Goal: Task Accomplishment & Management: Use online tool/utility

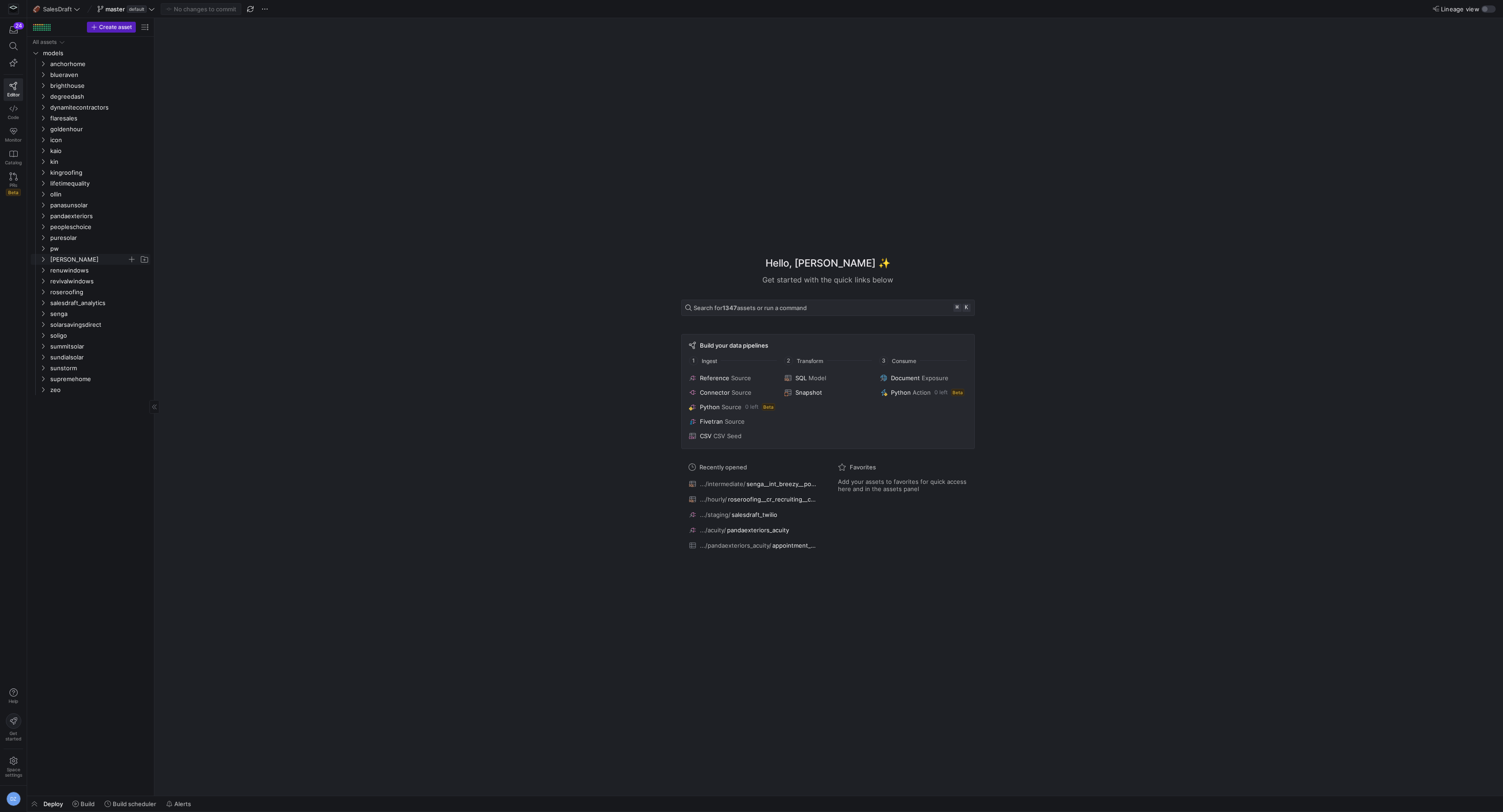
click at [62, 261] on span "[PERSON_NAME]" at bounding box center [89, 260] width 77 height 10
click at [16, 108] on icon at bounding box center [13, 108] width 8 height 8
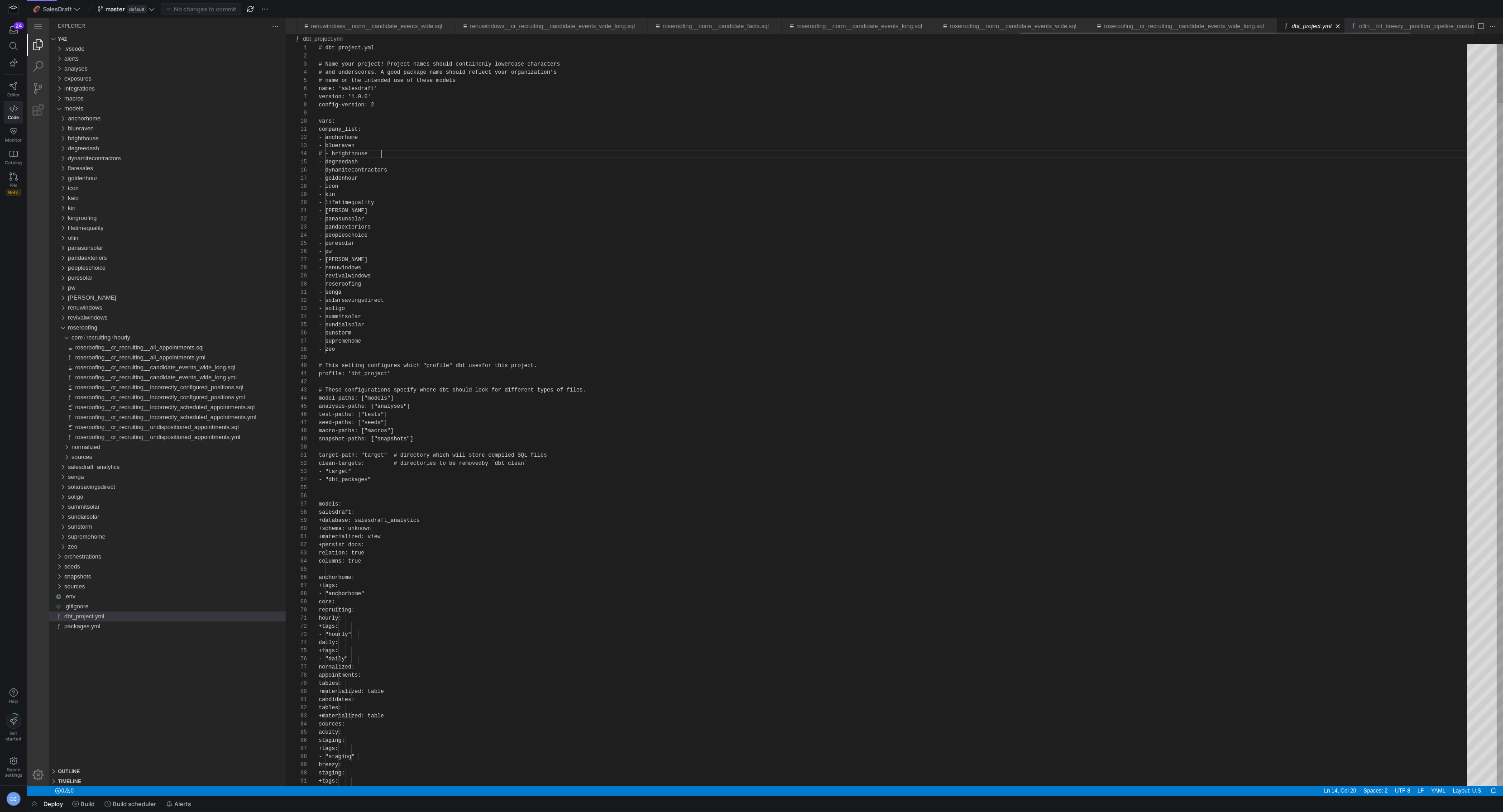
scroll to position [24, 62]
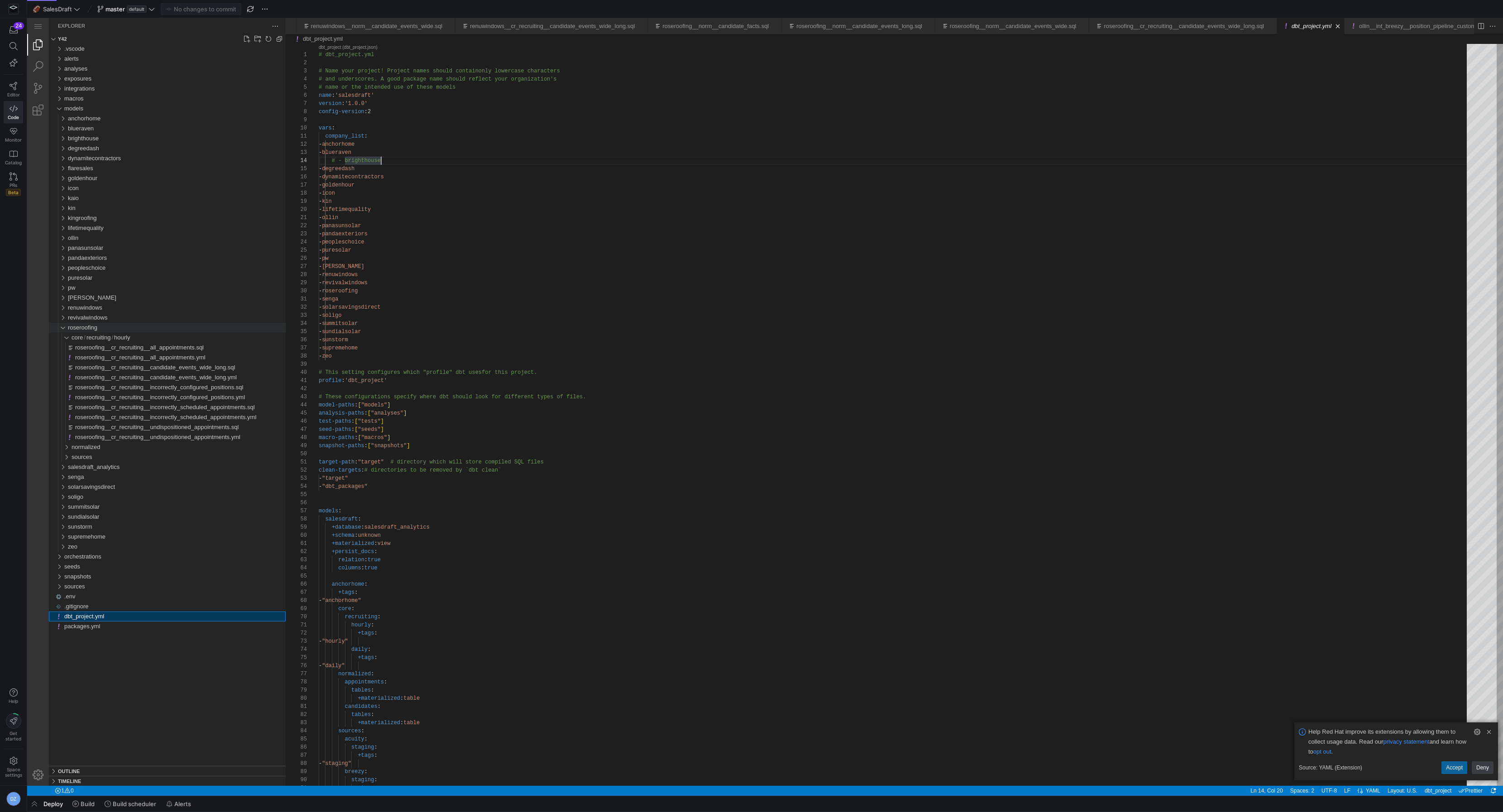
click at [62, 328] on div "roseroofing" at bounding box center [60, 327] width 17 height 10
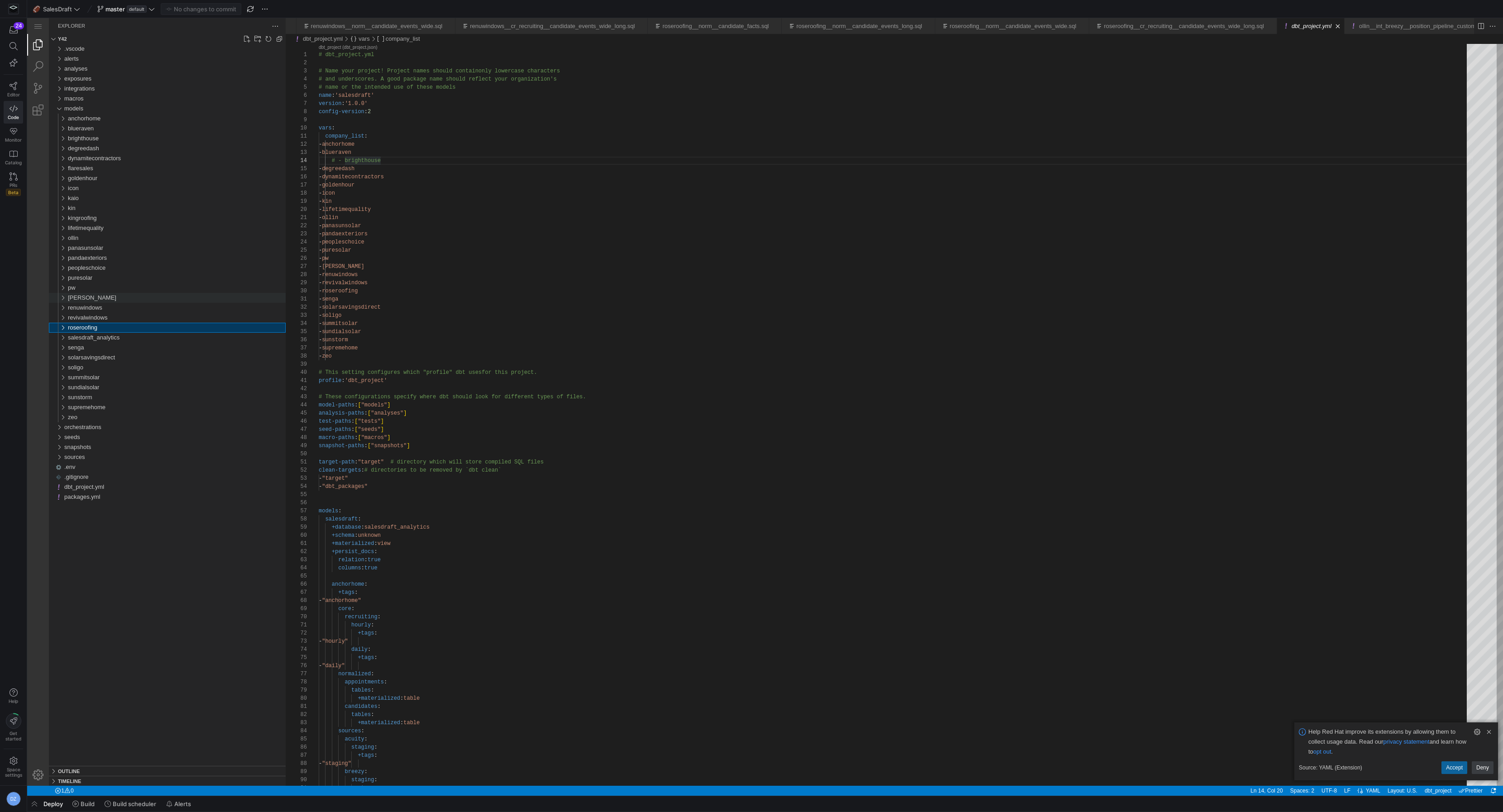
click at [109, 298] on div "[PERSON_NAME]" at bounding box center [176, 298] width 218 height 10
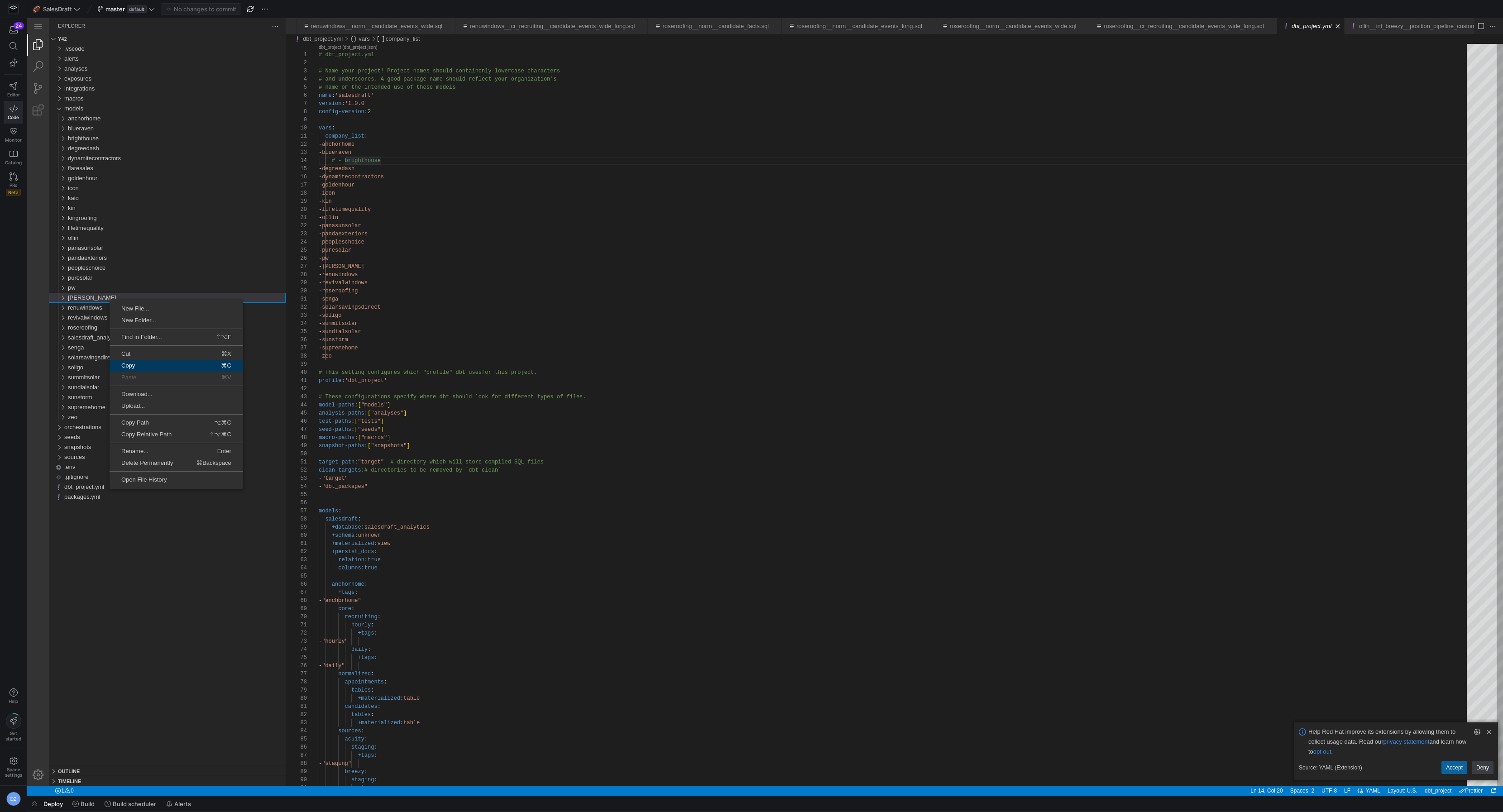
click at [165, 367] on span "Copy" at bounding box center [138, 365] width 58 height 6
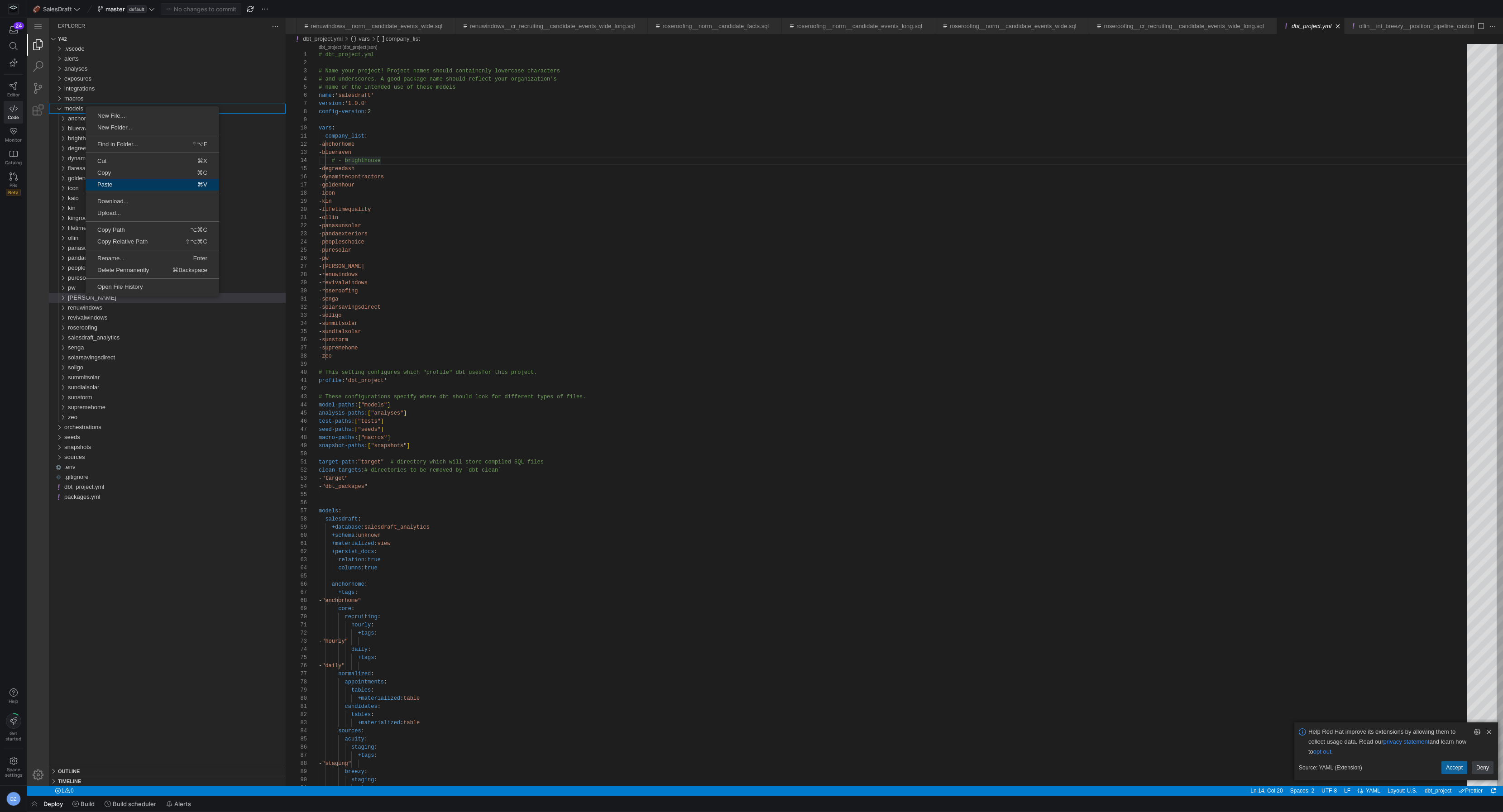
click at [134, 187] on span "Paste" at bounding box center [116, 184] width 60 height 6
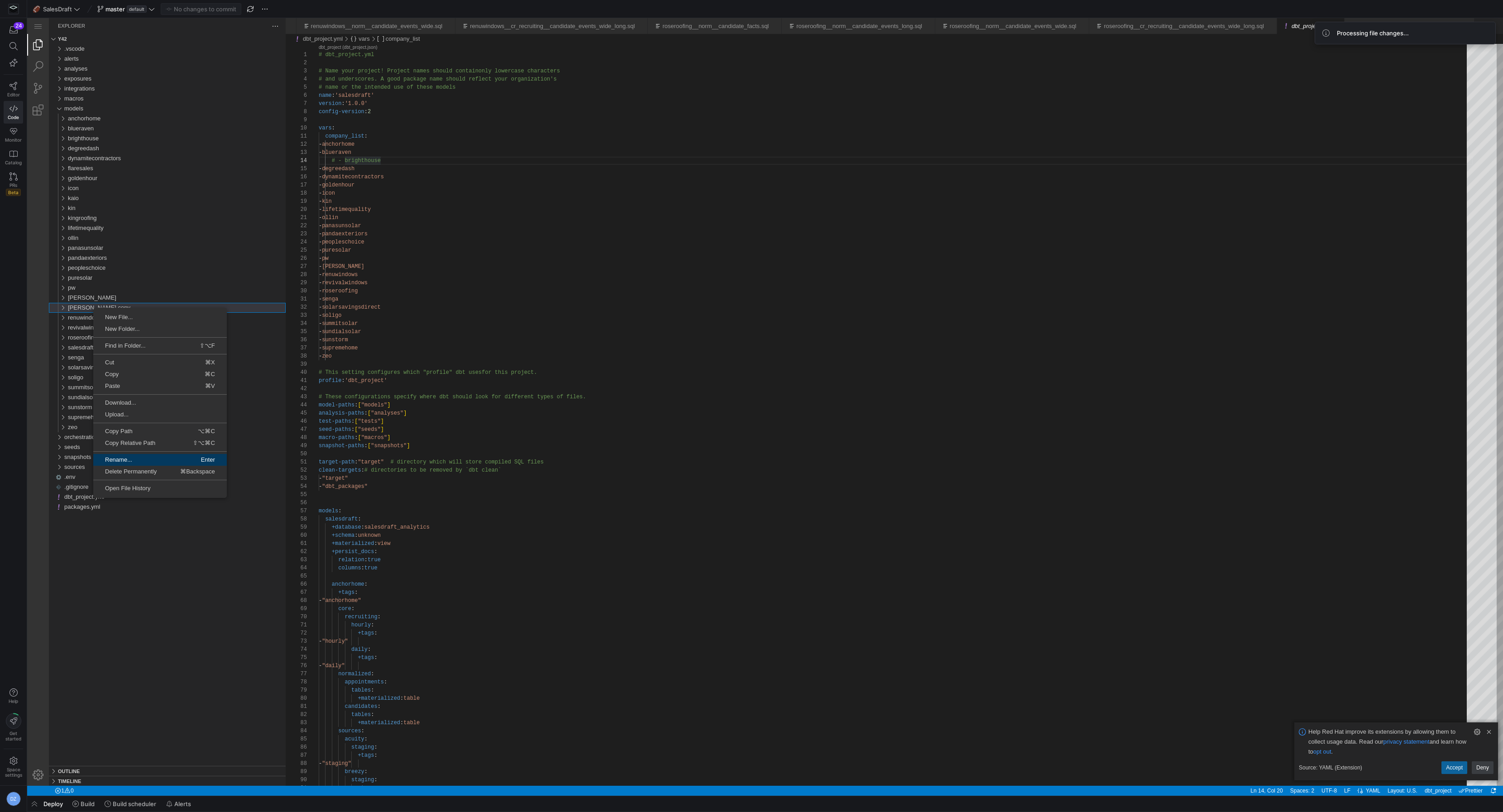
click at [134, 458] on span "Rename..." at bounding box center [126, 460] width 66 height 6
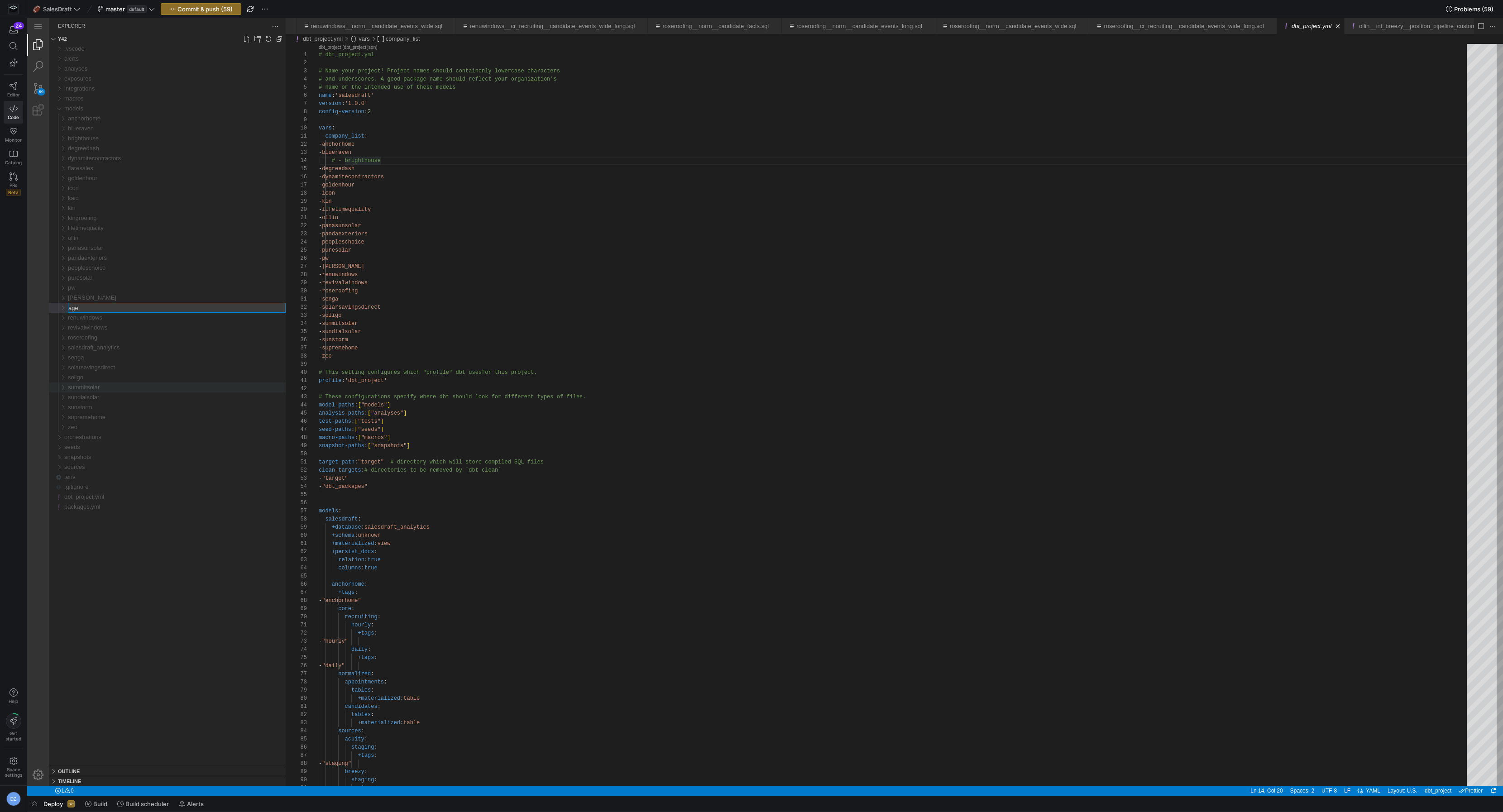
type input "[PERSON_NAME]"
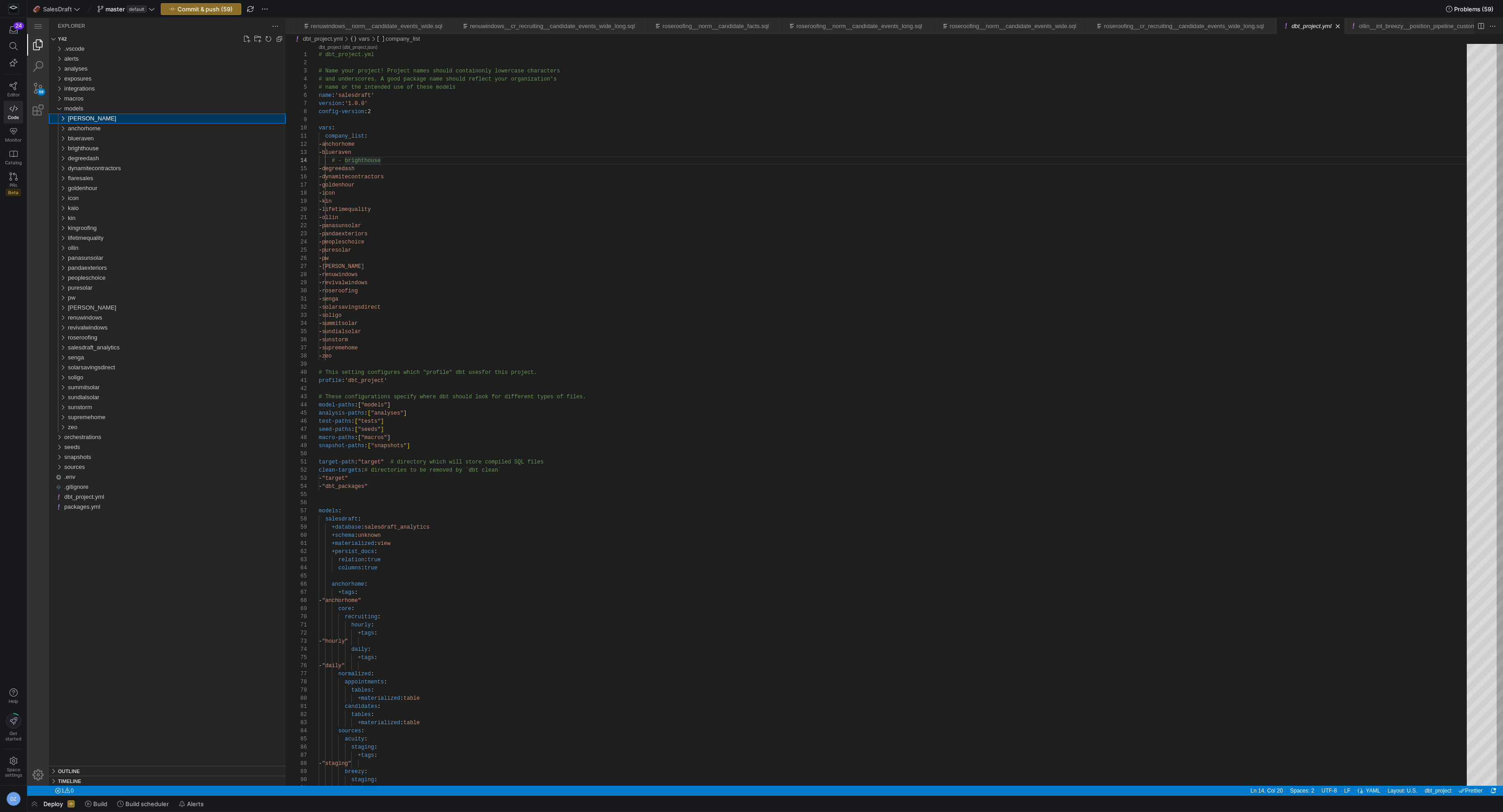
click at [120, 120] on div "[PERSON_NAME]" at bounding box center [176, 118] width 218 height 10
click at [111, 128] on div "core" at bounding box center [179, 128] width 214 height 10
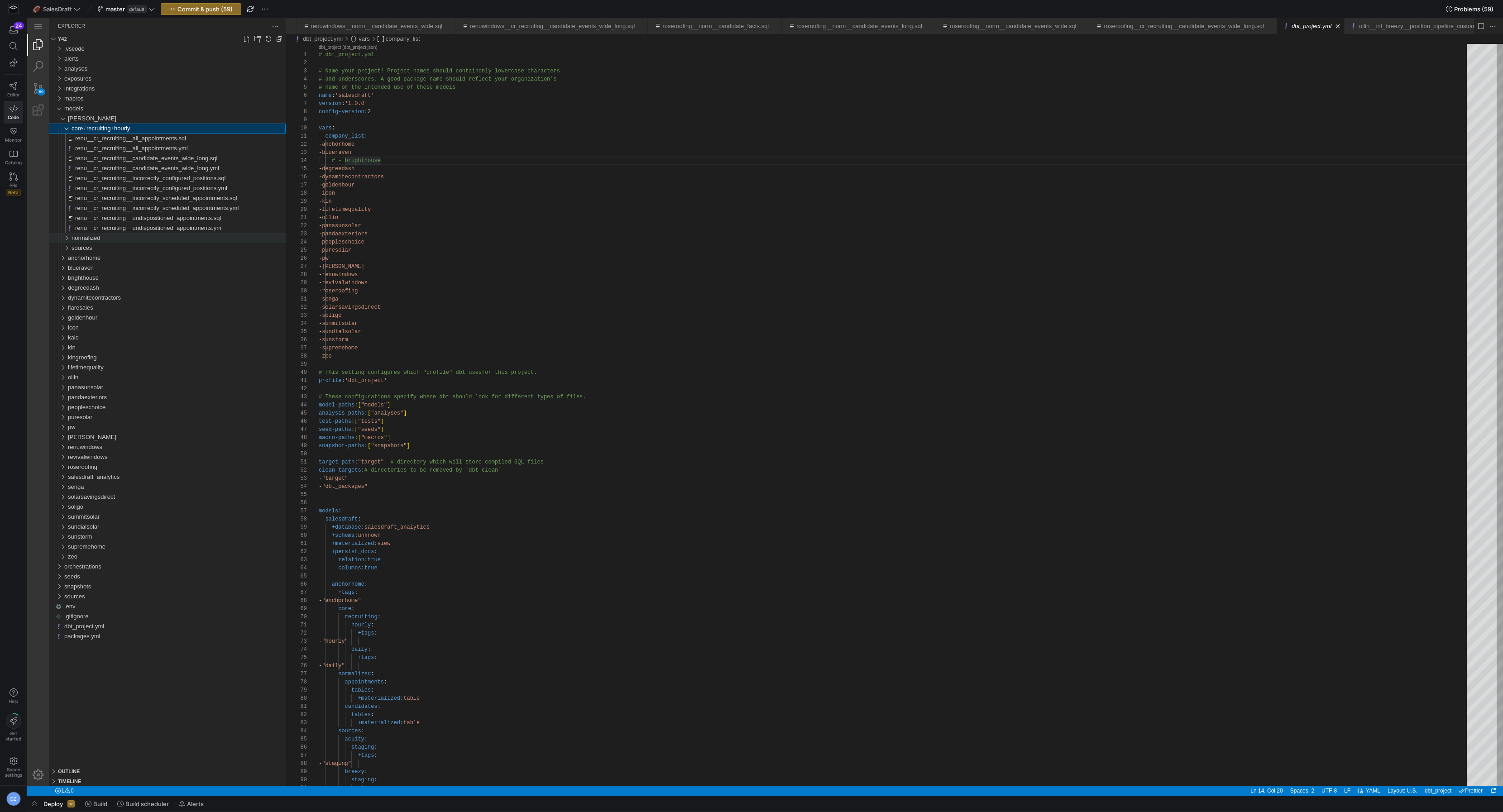
click at [109, 243] on div "normalized" at bounding box center [179, 238] width 214 height 10
click at [107, 251] on span "appointments" at bounding box center [93, 248] width 36 height 7
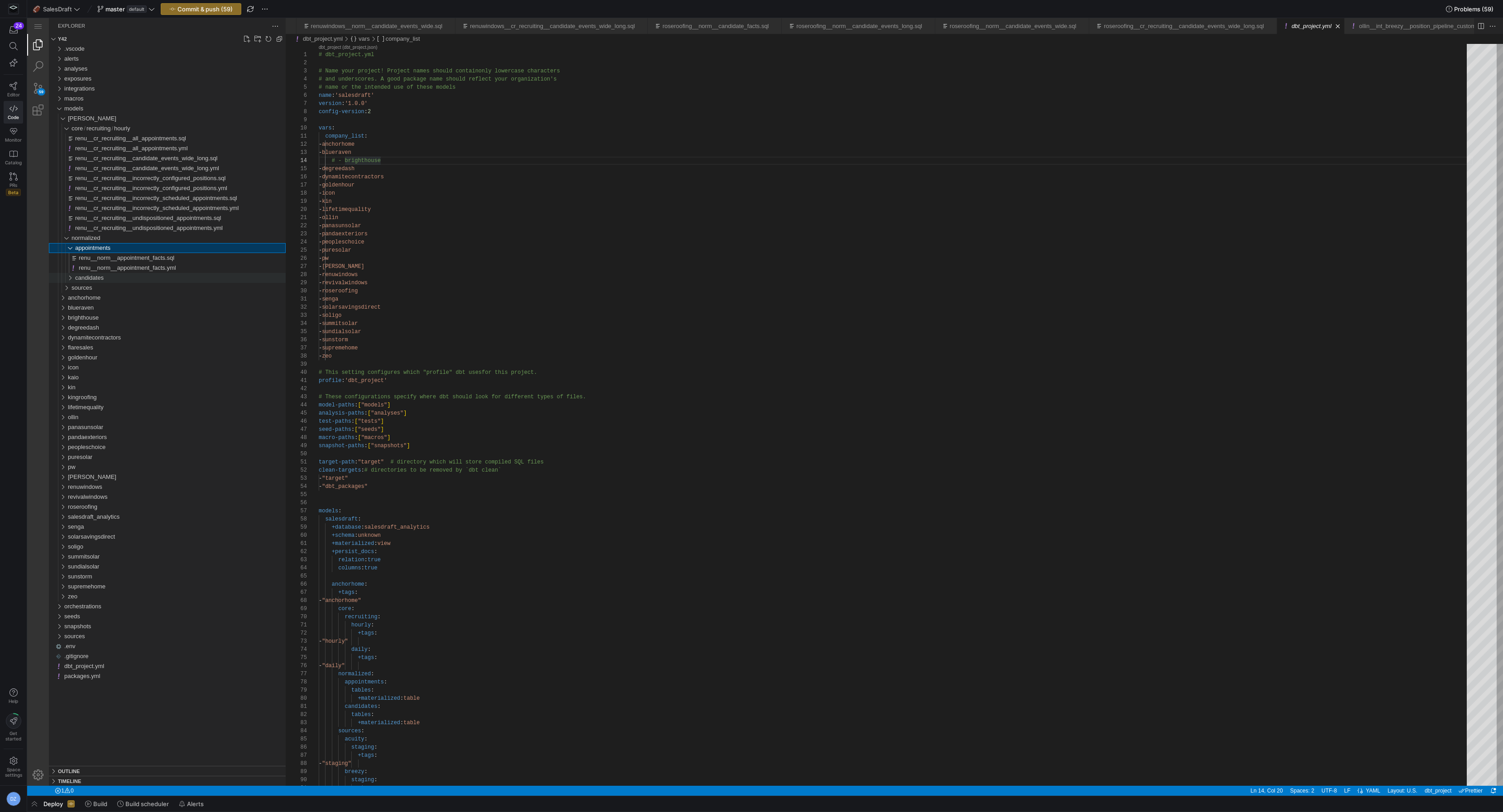
click at [92, 278] on span "candidates" at bounding box center [89, 278] width 29 height 7
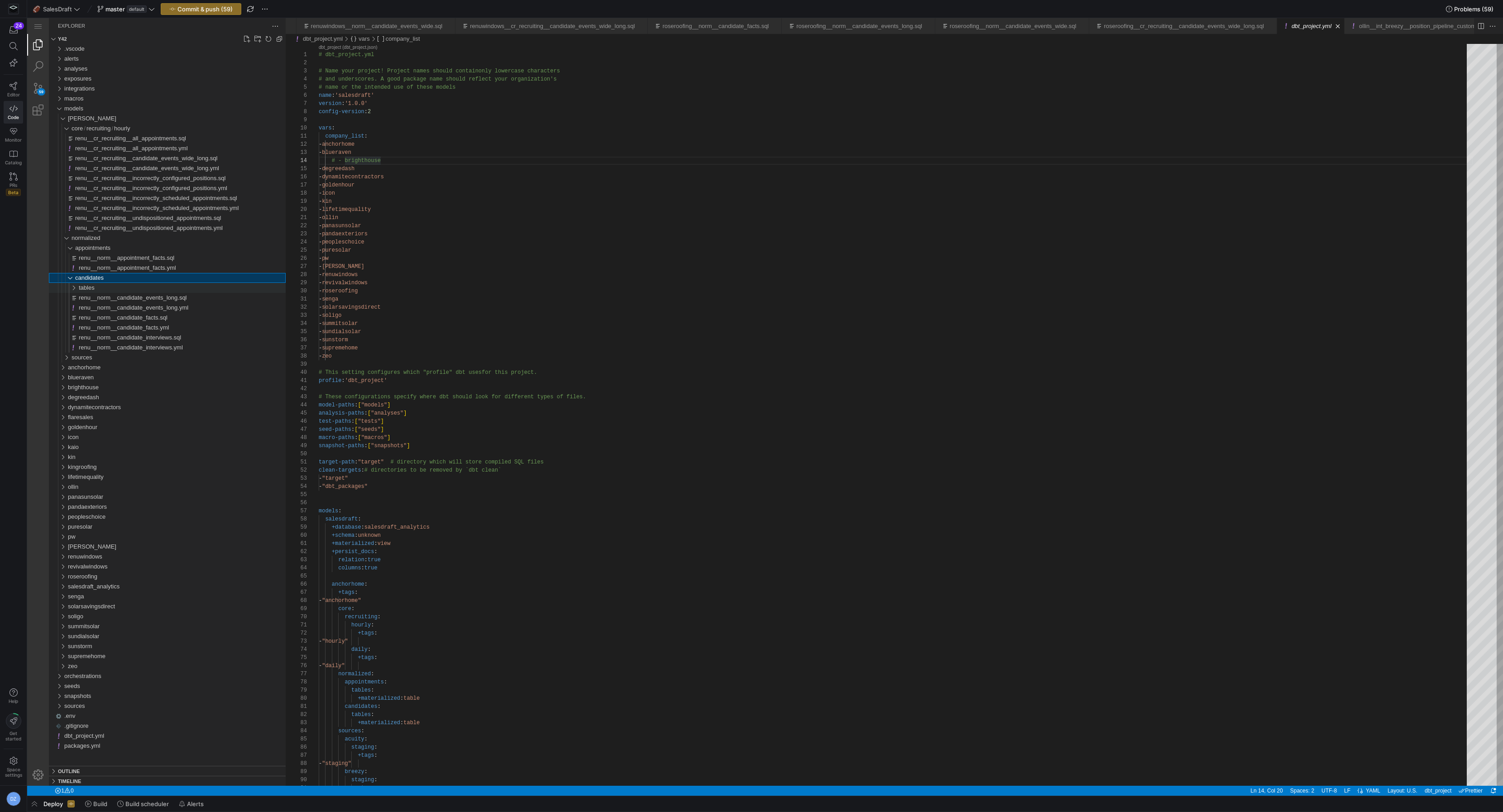
click at [100, 290] on div "tables" at bounding box center [182, 288] width 207 height 10
click at [98, 378] on div "sources" at bounding box center [179, 377] width 214 height 10
click at [98, 388] on div "acuity" at bounding box center [180, 387] width 211 height 10
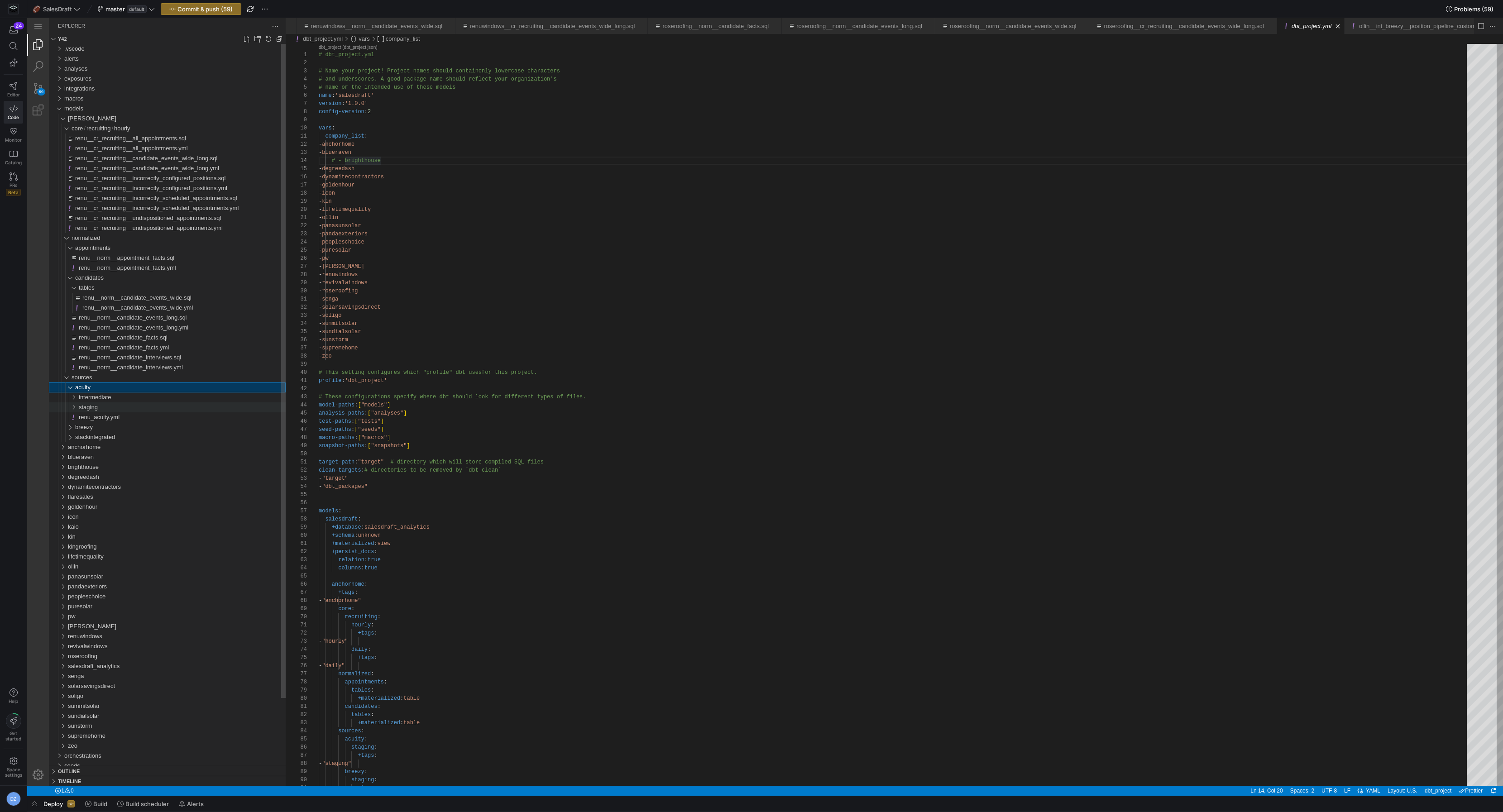
click at [103, 402] on div "staging" at bounding box center [182, 407] width 207 height 10
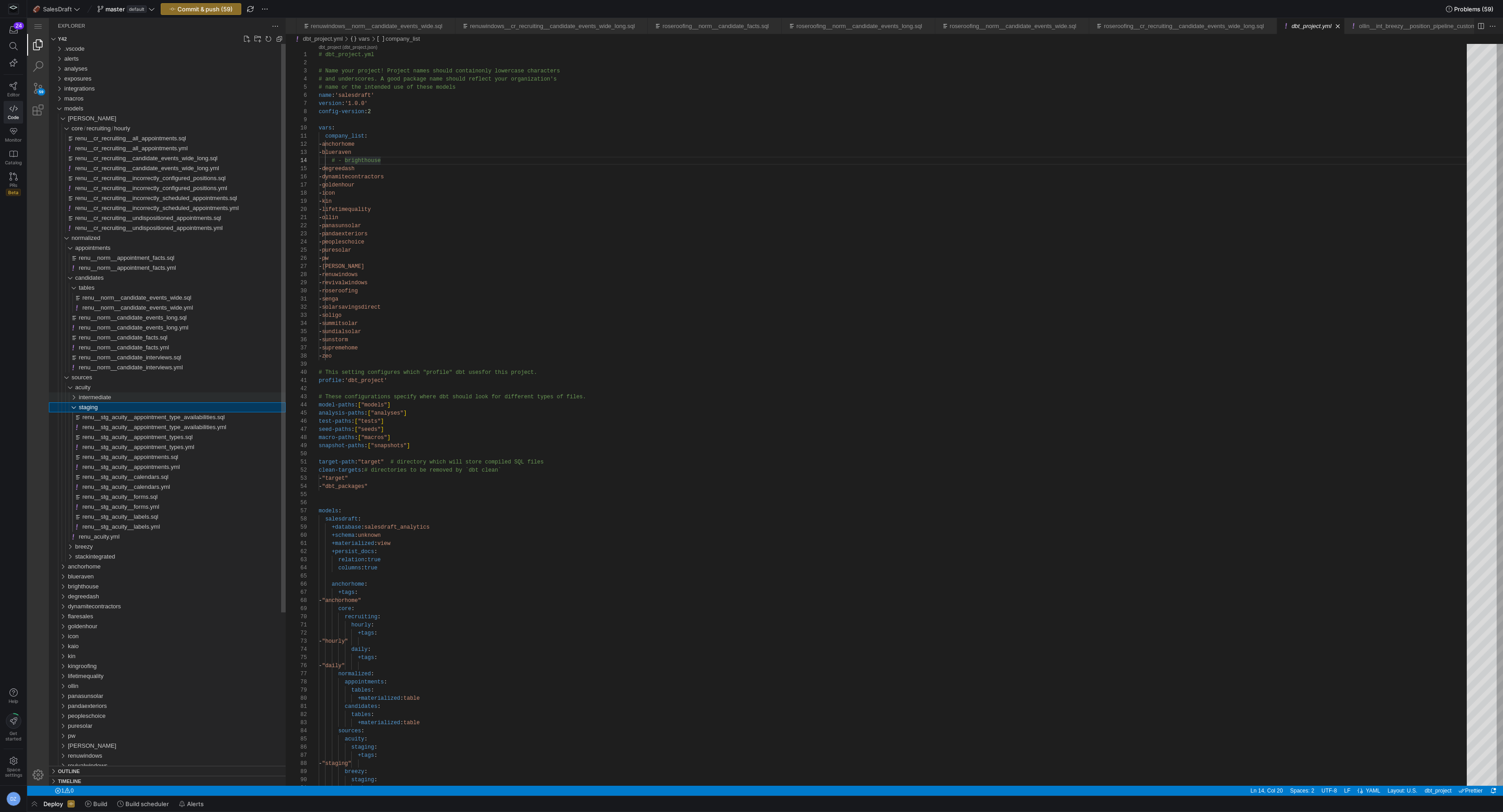
click at [104, 397] on span "intermediate" at bounding box center [95, 397] width 33 height 7
click at [100, 564] on div "breezy" at bounding box center [180, 566] width 211 height 10
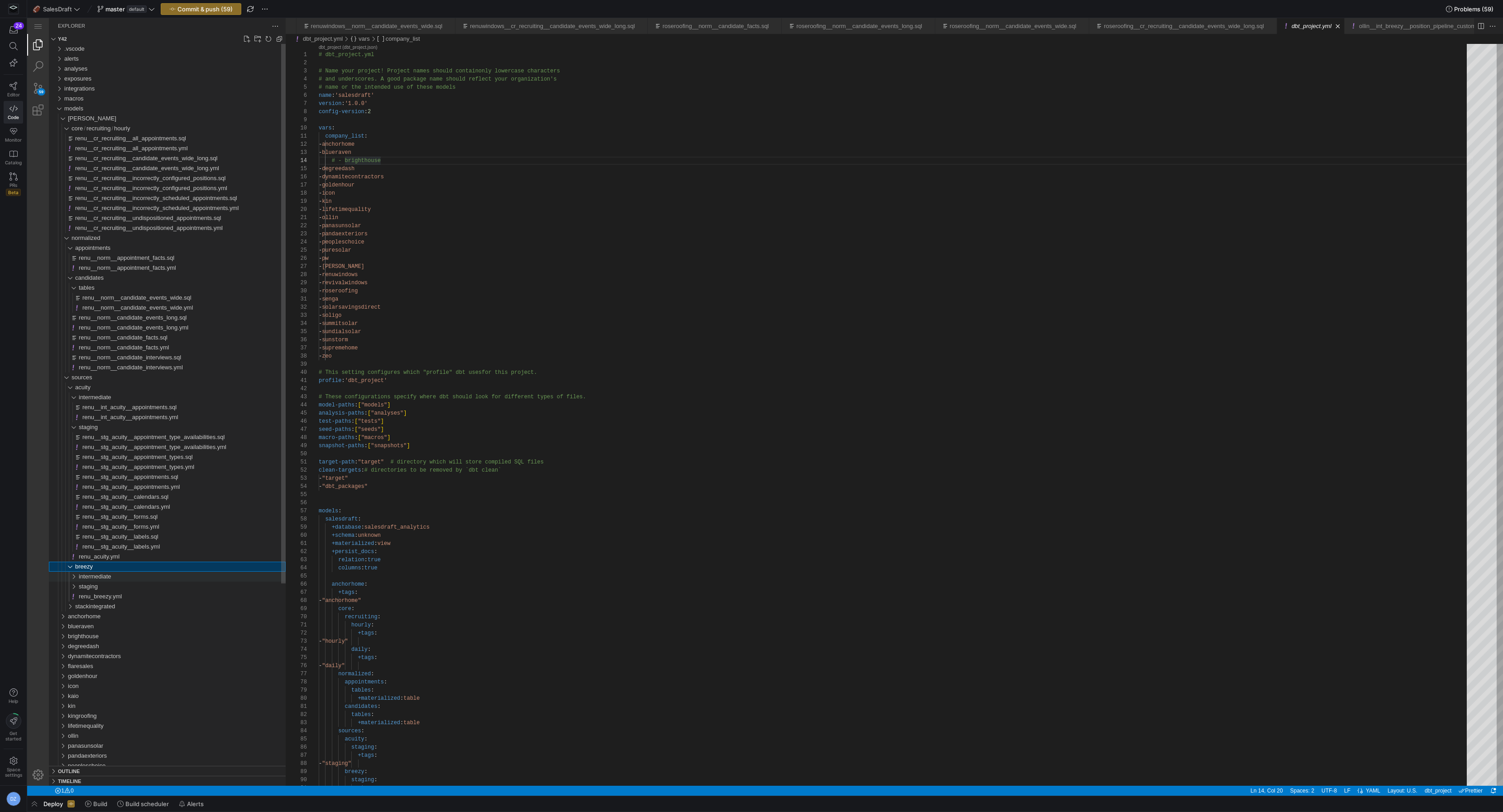
click at [104, 577] on span "intermediate" at bounding box center [95, 576] width 33 height 7
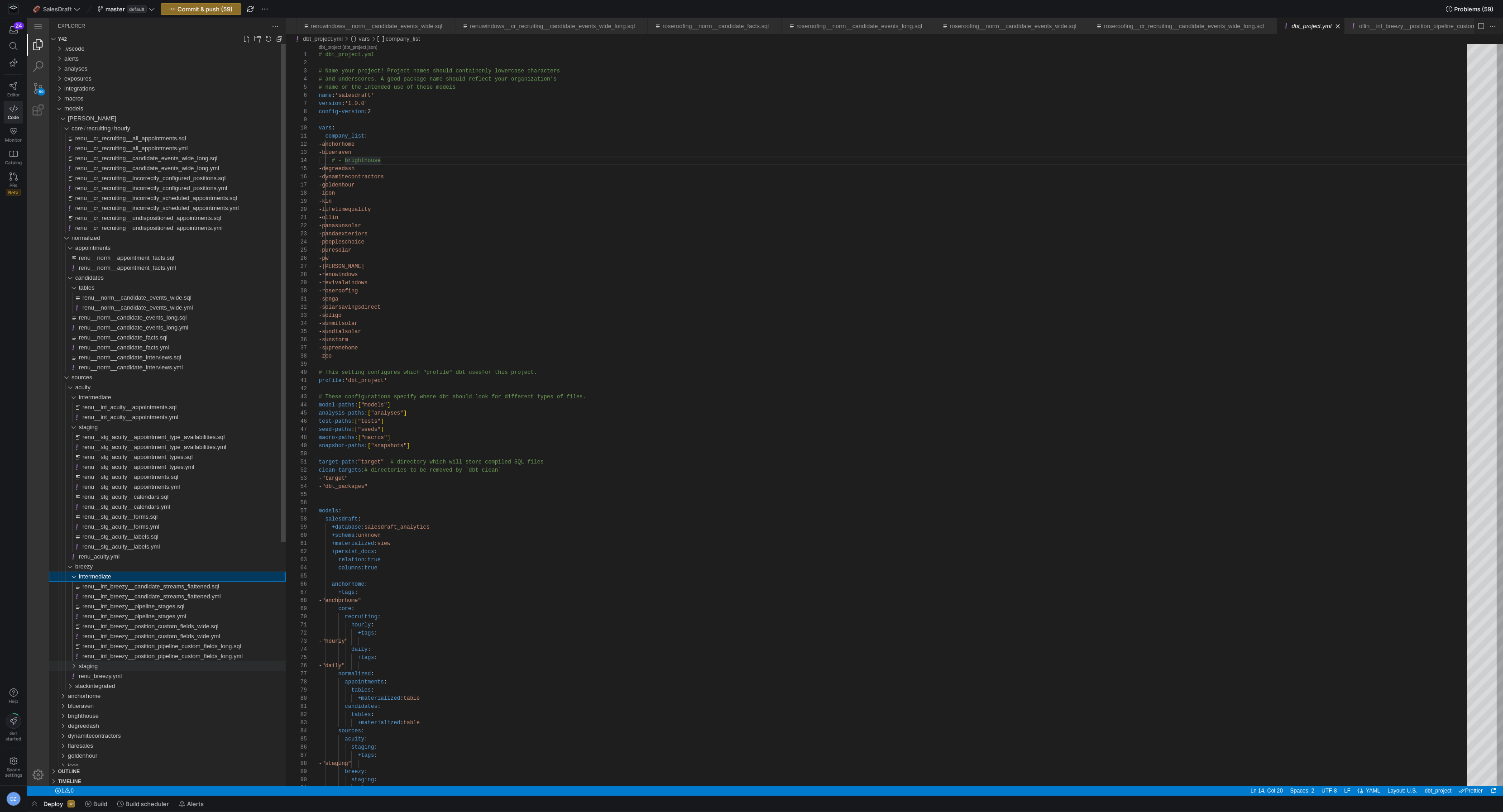
click at [98, 667] on span "staging" at bounding box center [88, 666] width 19 height 7
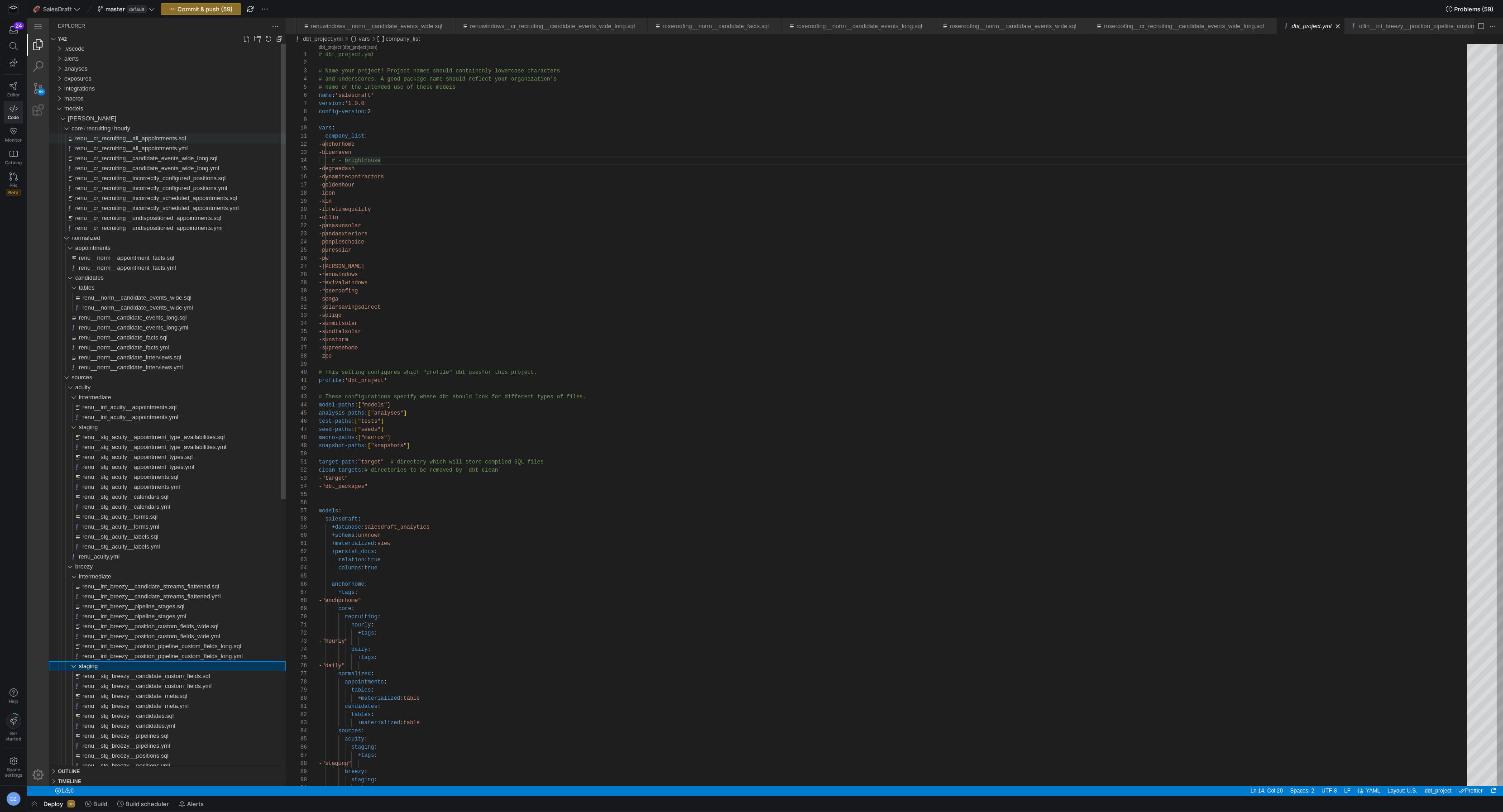
click at [120, 141] on span "renu__cr_recruiting__all_appointments.sql" at bounding box center [131, 138] width 111 height 7
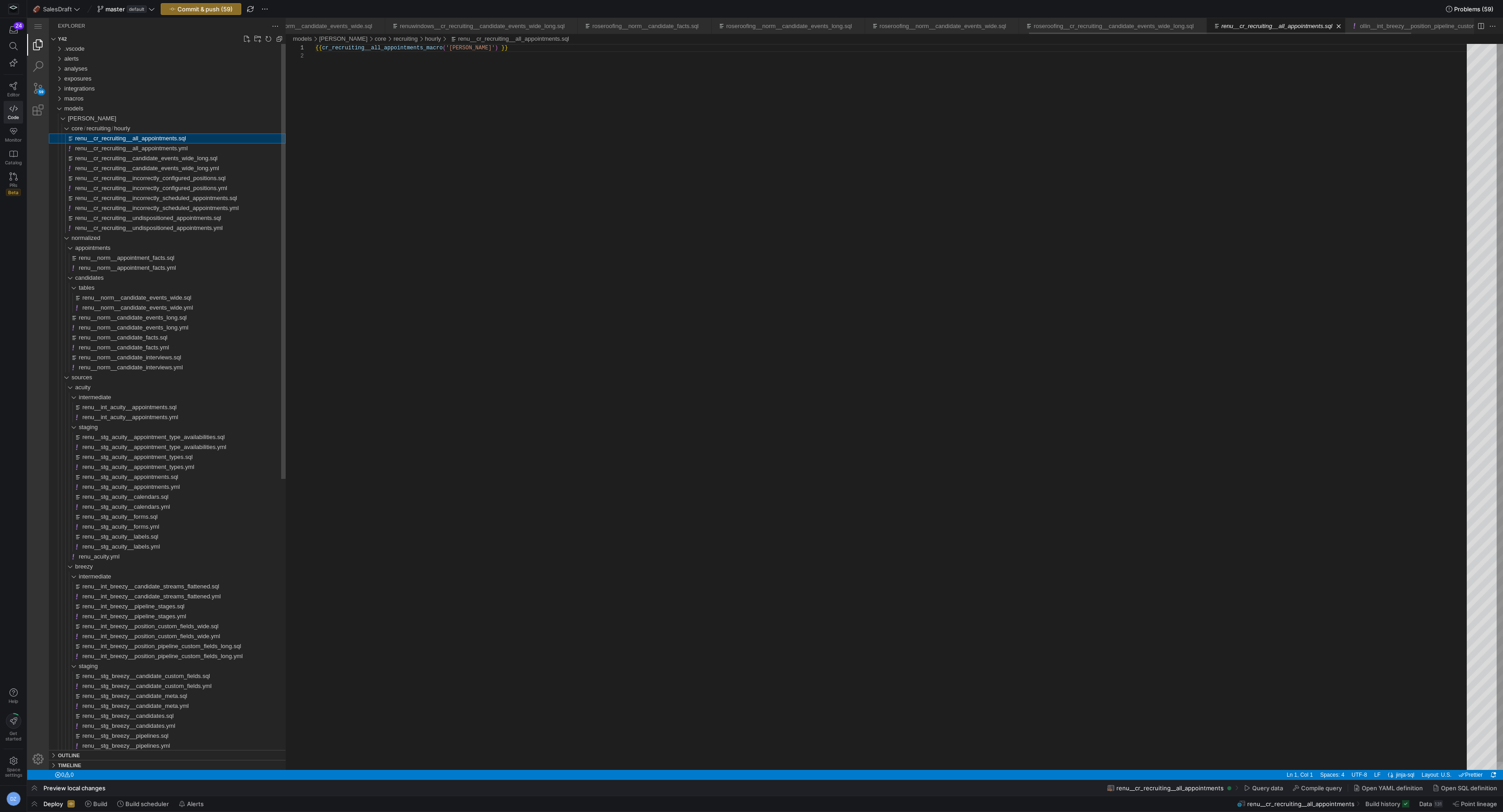
scroll to position [8, 0]
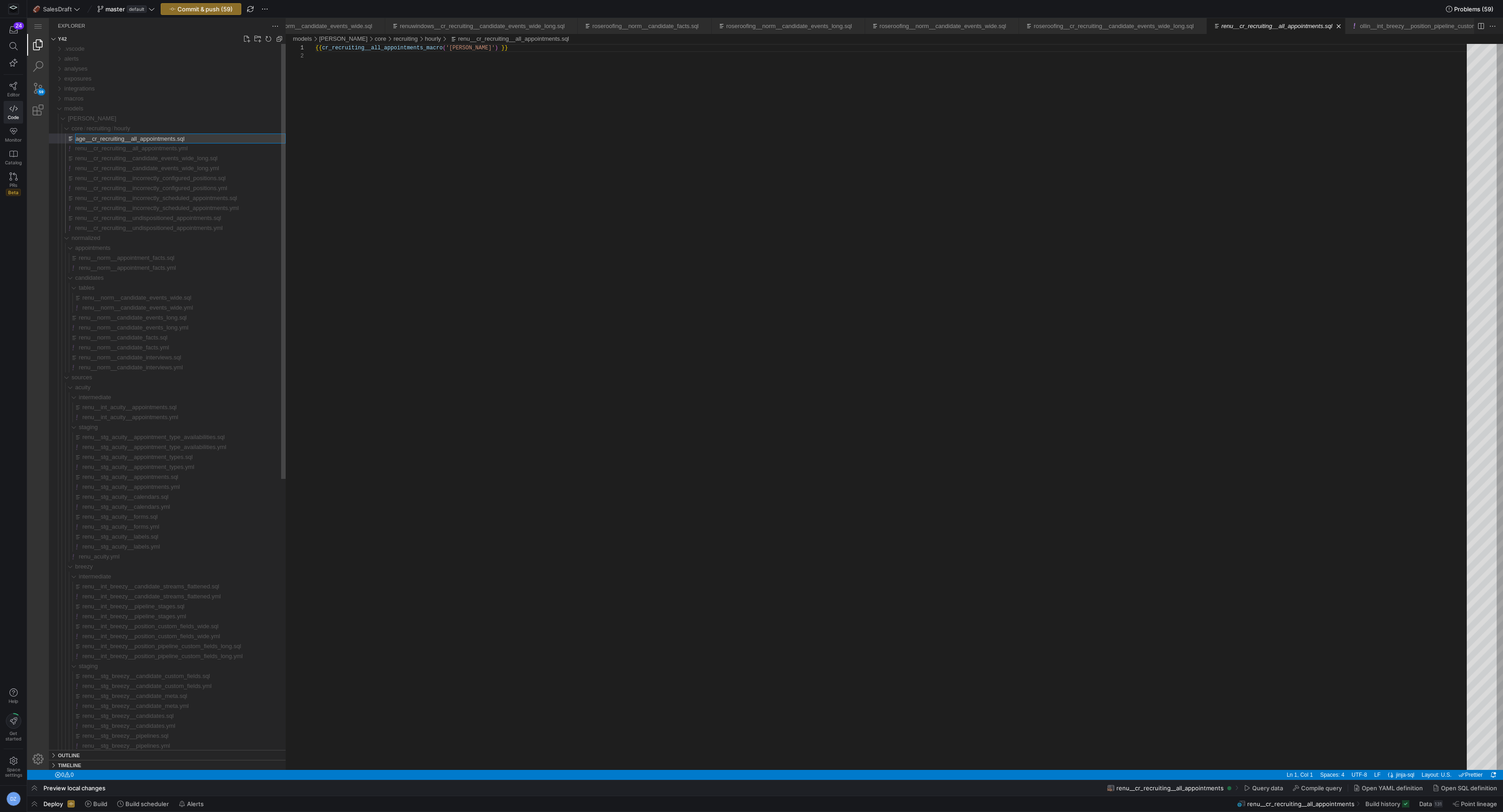
type input "agee__cr_recruiting__all_appointments.sql"
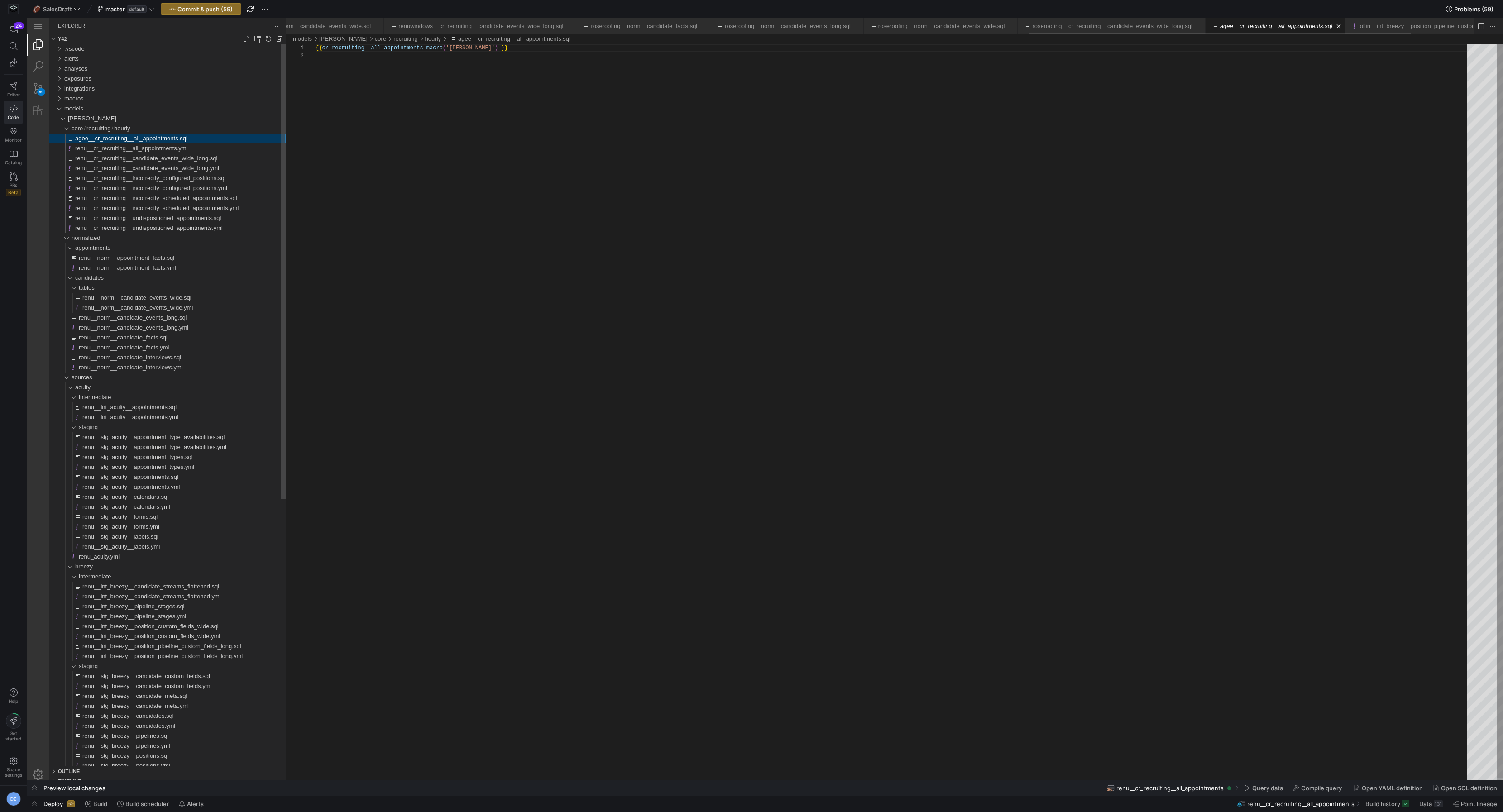
scroll to position [8, 0]
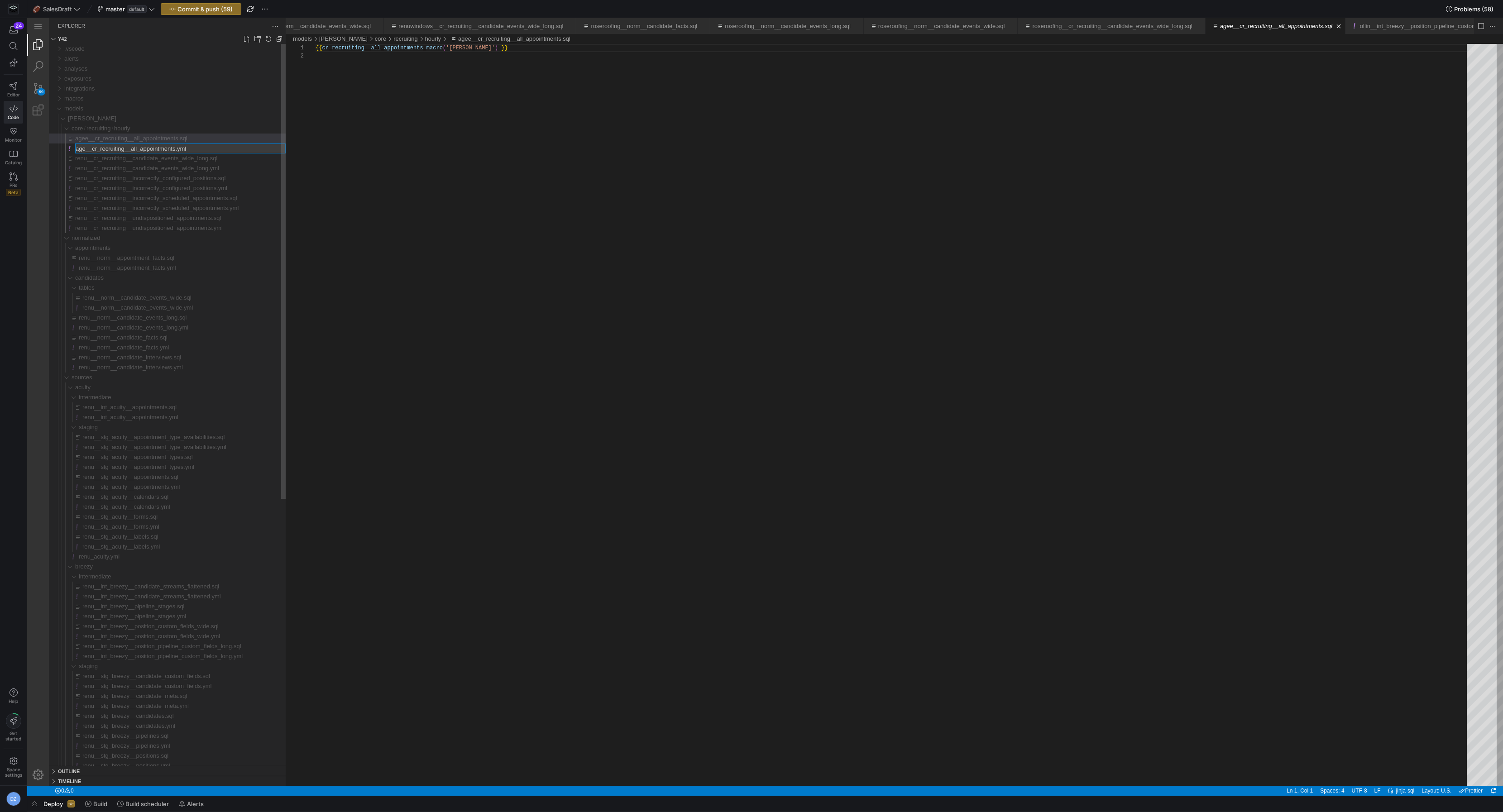
type input "agee__cr_recruiting__all_appointments.yml"
type input "agee__cr_recruiting__candidate_events_wide_long.sql"
type input "agee__cr_recruiting__candidate_events_wide_long.yml"
type input "agee__cr_recruiting__incorrectly_configured_positions.sql"
type input "agee__cr_recruiting__incorrectly_configured_positions.yml"
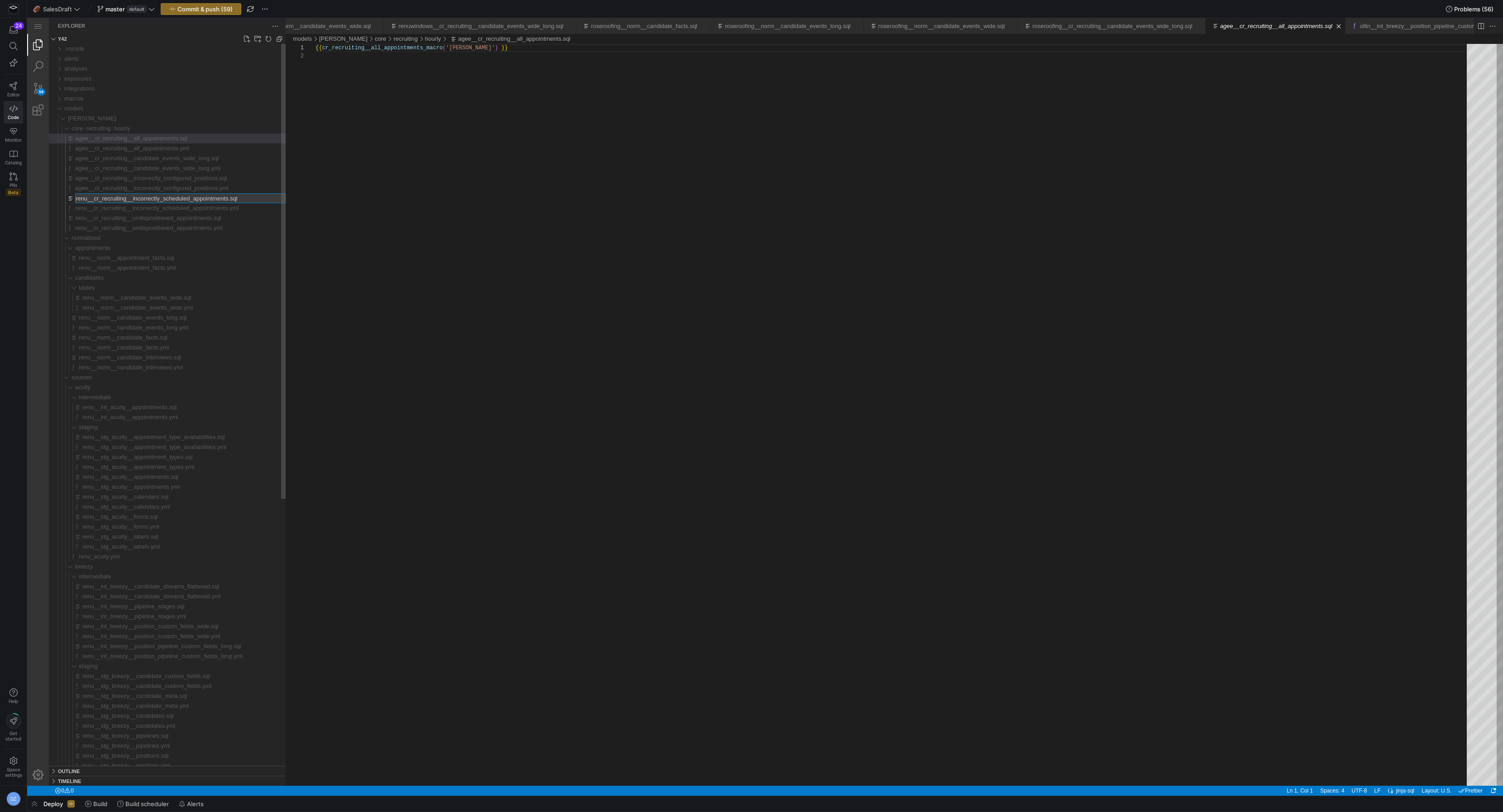
type input "agee__cr_recruiting__incorrectly_scheduled_appointments.sql"
type input "agee__cr_recruiting__incorrectly_scheduled_appointments.yml"
type input "agee__cr_recruiting__undispositioned_appointments.sql"
type input "agee__cr_recruiting__undispositioned_appointments.yml"
type input "agee__norm__appointment_facts.sql"
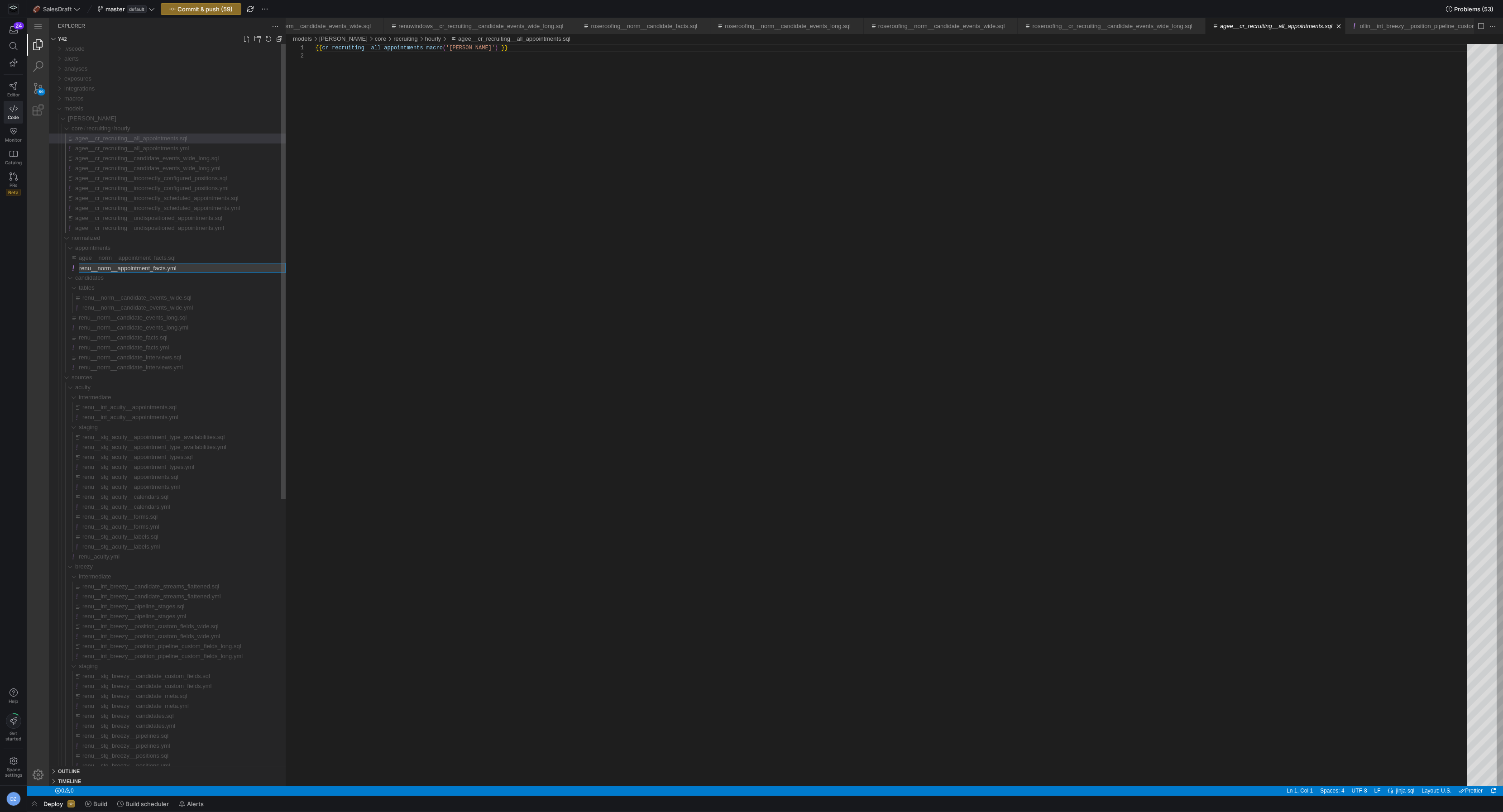
type input "agee__norm__appointment_facts.yml"
type input "agee__norm__candidate_events_wide.sql"
type input "agee__norm__candidate_events_wide.yml"
type input "agee__norm__candidate_events_long.sql"
type input "agee__norm__candidate_events_long.yml"
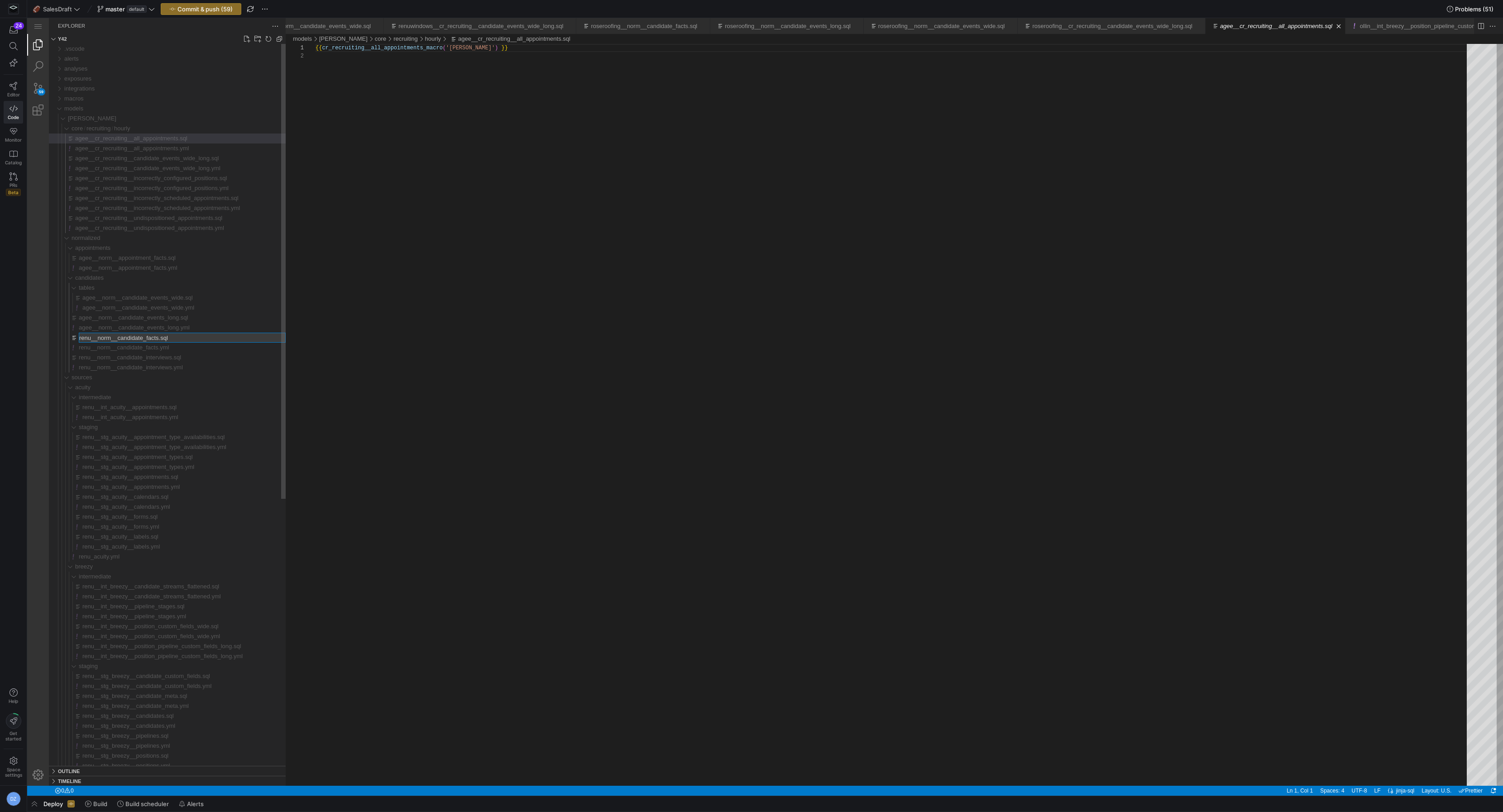
type input "agee__norm__candidate_facts.sql"
type input "agee__norm__candidate_facts.yml"
type input "agee__norm__candidate_interviews.sql"
type input "agee__norm__candidate_interviews.yml"
type input "agee__int_acuity__appointments.sql"
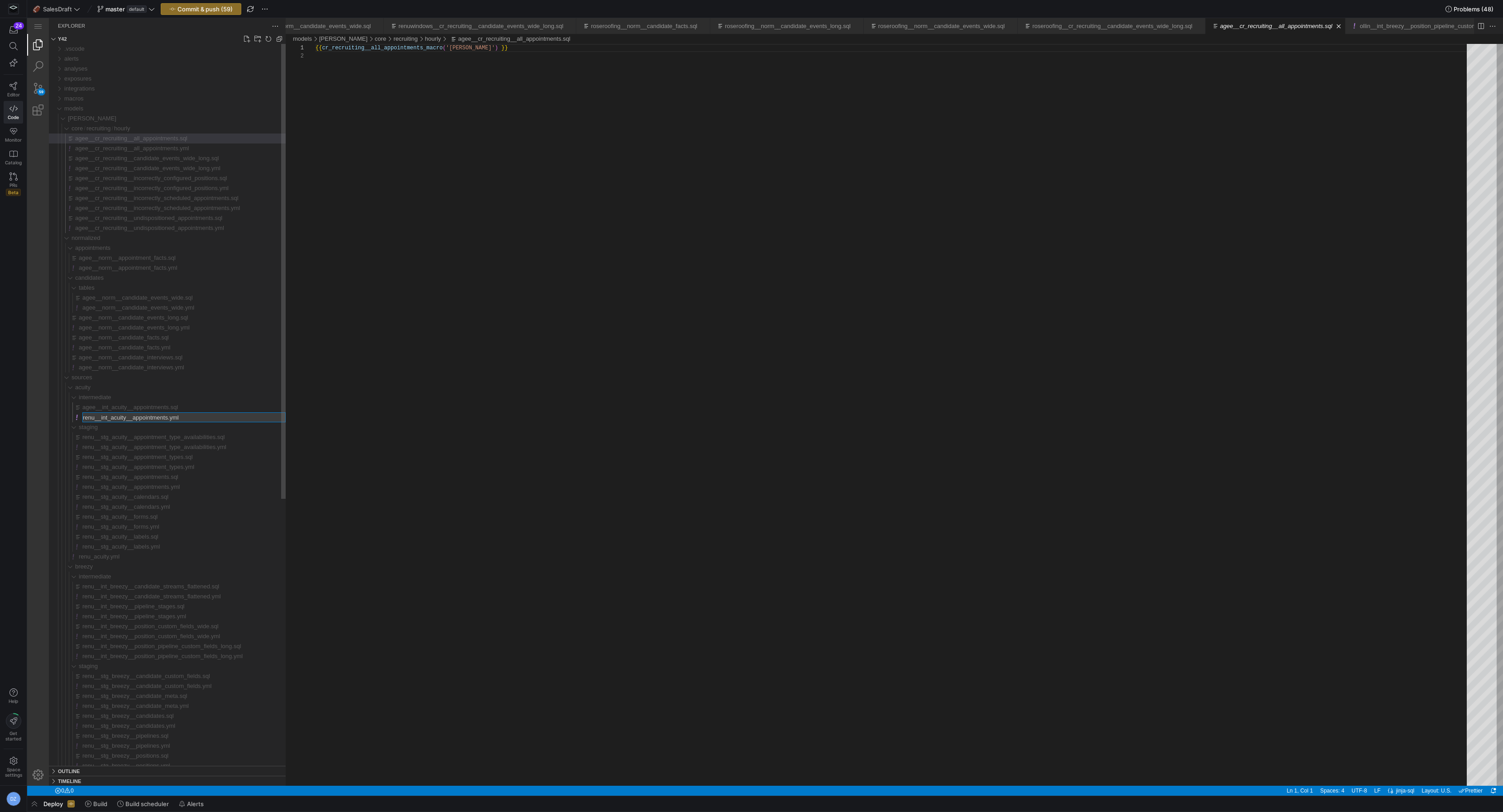
type input "agee__int_acuity__appointments.yml"
type input "agee__stg_acuity__appointment_type_availabilities.sql"
type input "agee__stg_acuity__appointment_type_availabilities.yml"
type input "agee__stg_acuity__appointment_types.sql"
type input "agee__stg_acuity__appointment_types.yml"
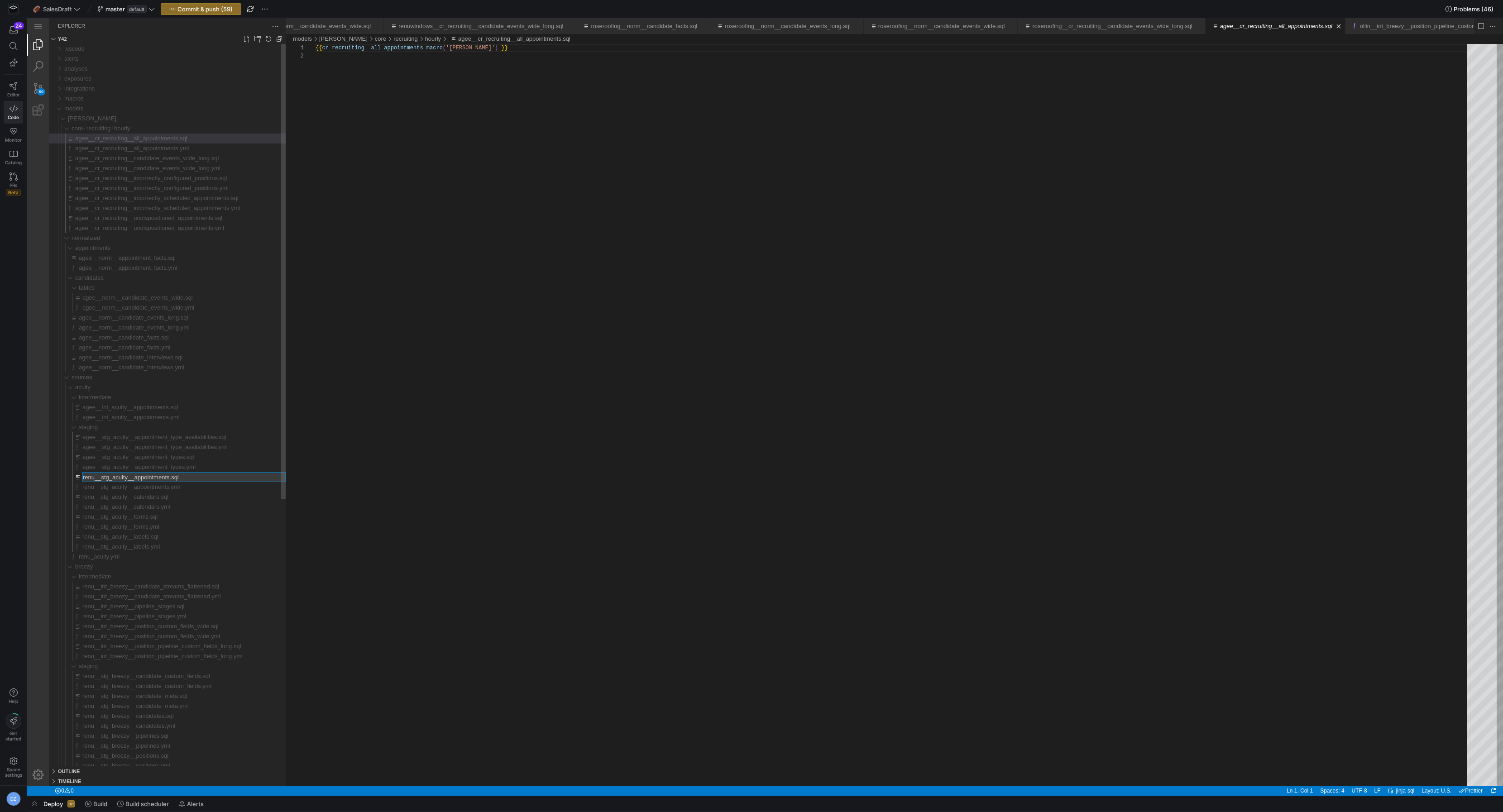
type input "agee__stg_acuity__appointments.sql"
type input "agee__stg_acuity__appointments.yml"
type input "agee__stg_acuity__calendars.sql"
type input "agee__stg_acuity__calendars.yml"
type input "agee__stg_acuity__forms.sql"
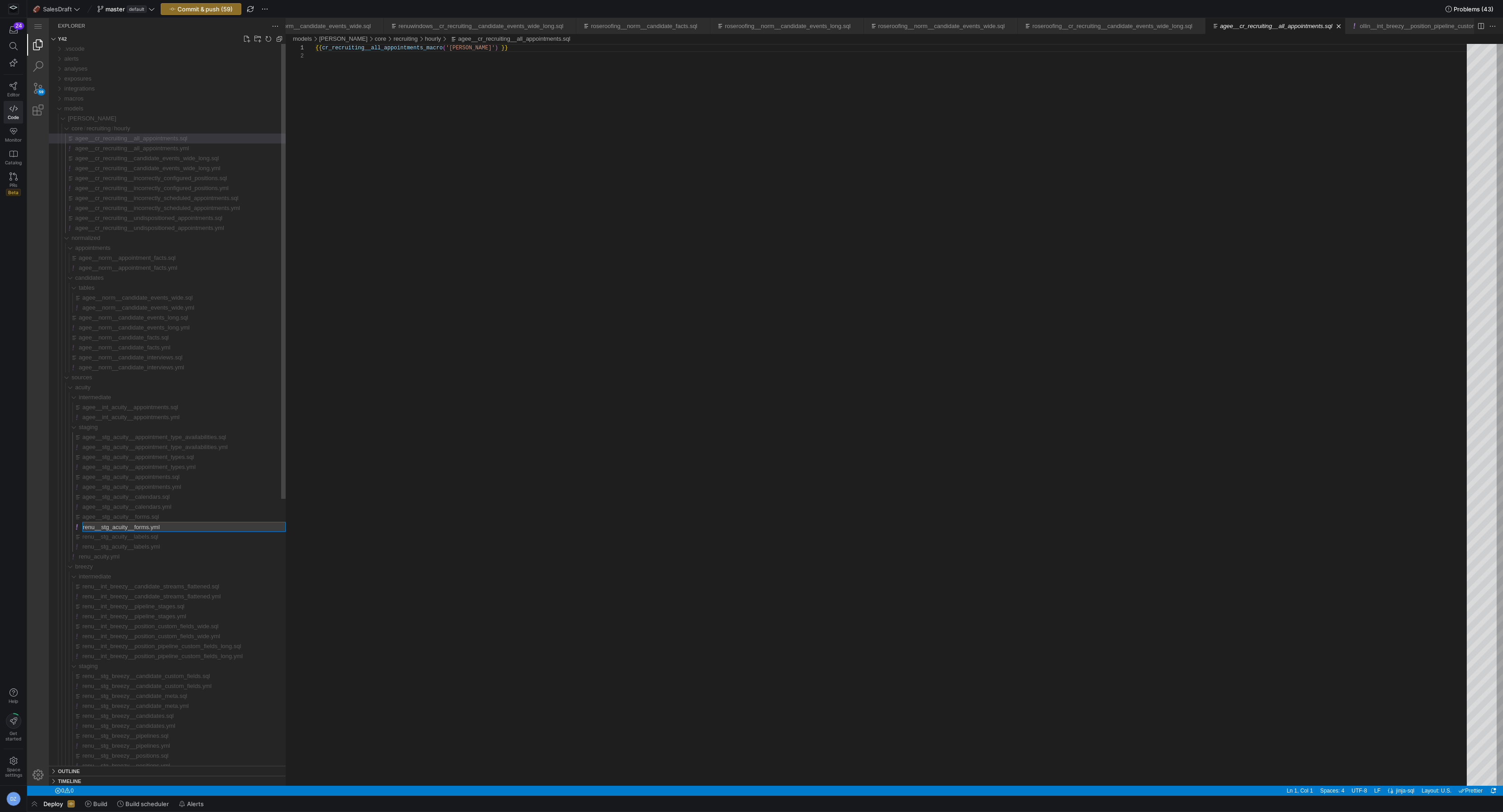
type input "agee__stg_acuity__forms.yml"
type input "agee__stg_acuity__labels.sql"
type input "agee__stg_acuity__labels.yml"
type input "agee_acuity.yml"
type input "agee__int_breezy__candidate_streams_flattened.sql"
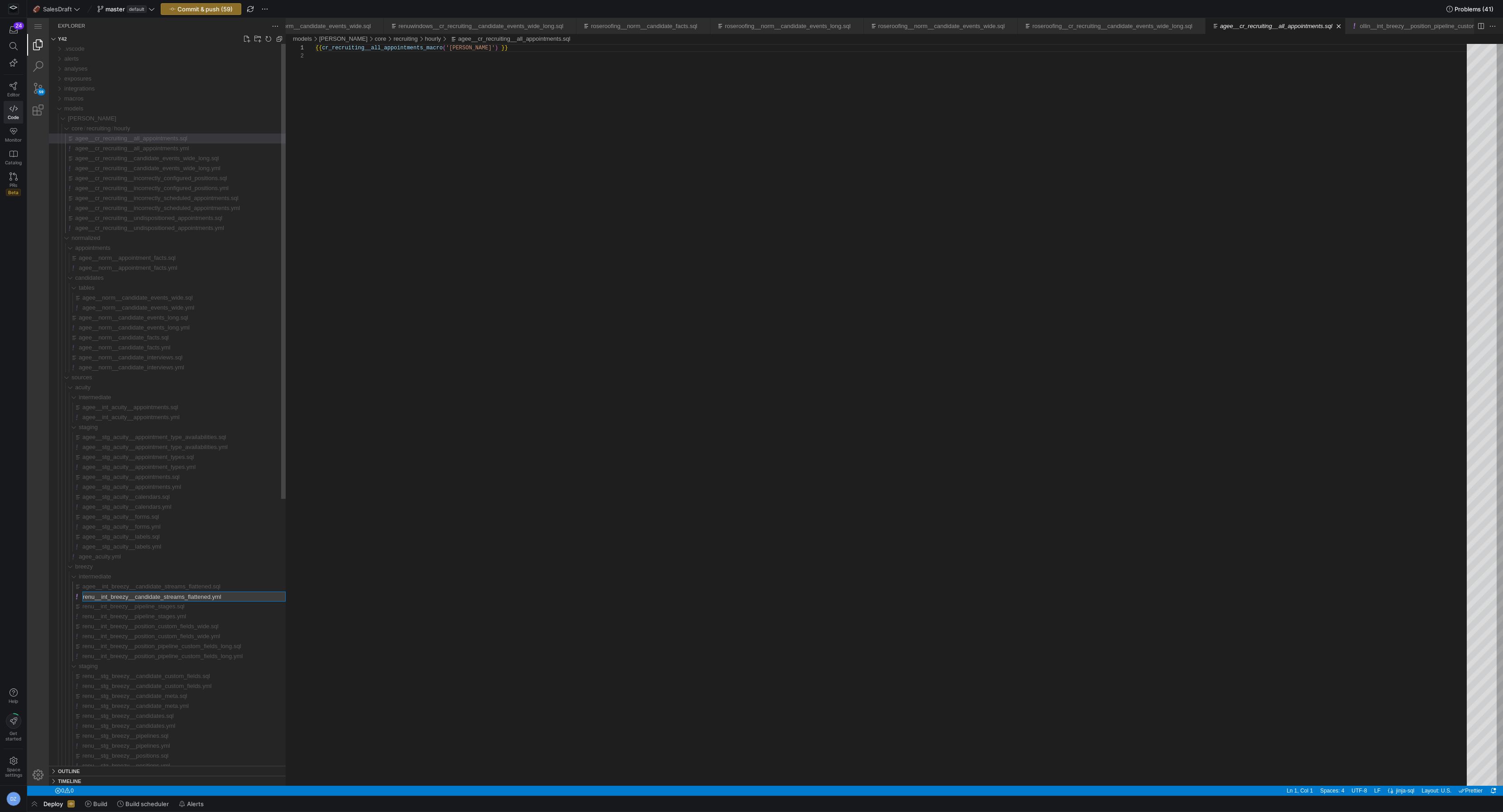
type input "agee__int_breezy__candidate_streams_flattened.yml"
type input "agee__int_breezy__pipeline_stages.sql"
type input "agee__int_breezy__pipeline_stages.yml"
type input "agee__int_breezy__position_custom_fields_wide.sql"
type input "agee__int_breezy__position_custom_fields_wide.yml"
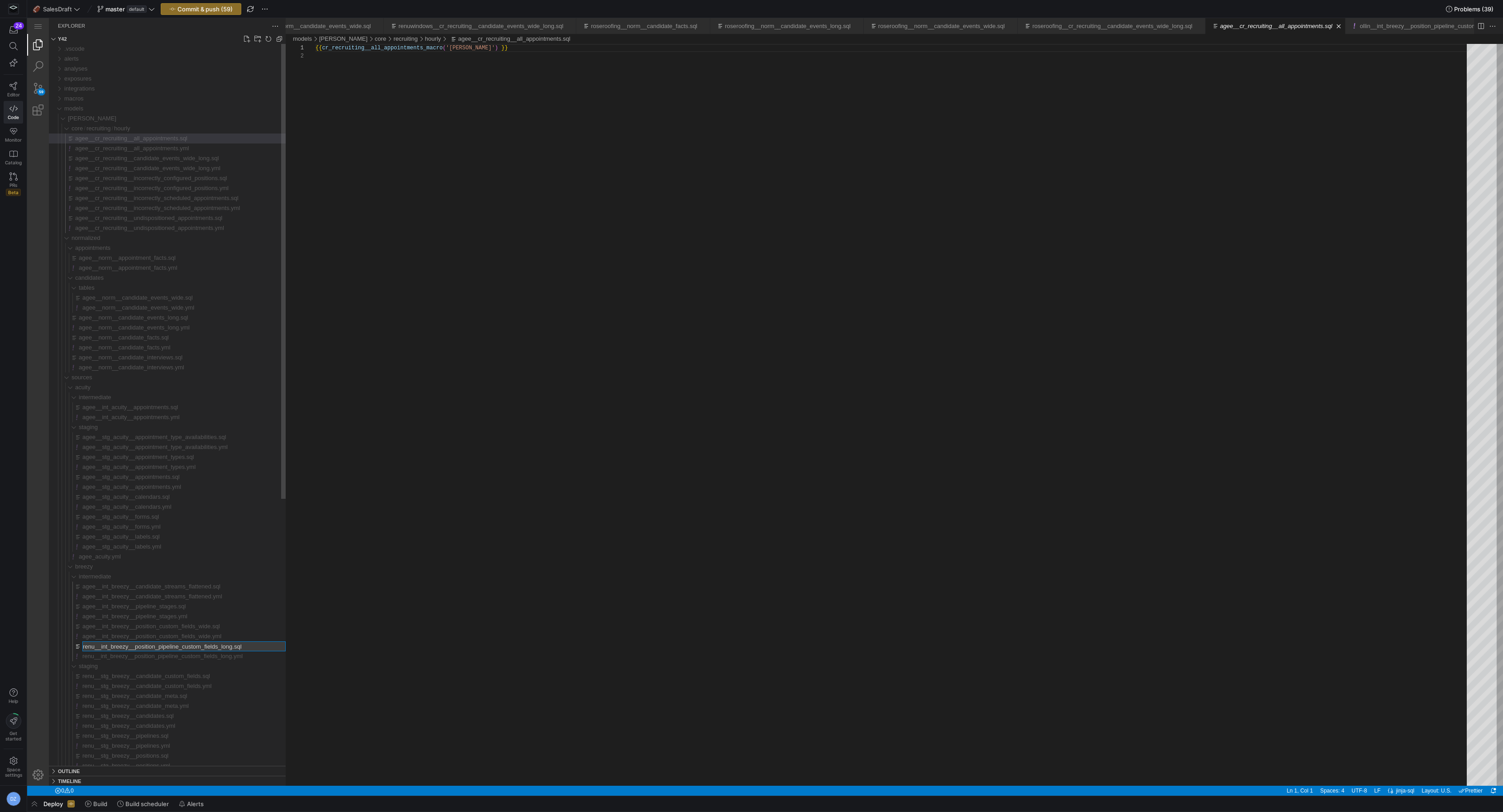
type input "agee__int_breezy__position_pipeline_custom_fields_long.sql"
type input "agee__int_breezy__position_pipeline_custom_fields_long.yml"
type input "agee__stg_breezy__candidate_custom_fields.sql"
type input "agee__stg_breezy__candidate_custom_fields.yml"
type input "agee__stg_breezy__candidate_meta.sql"
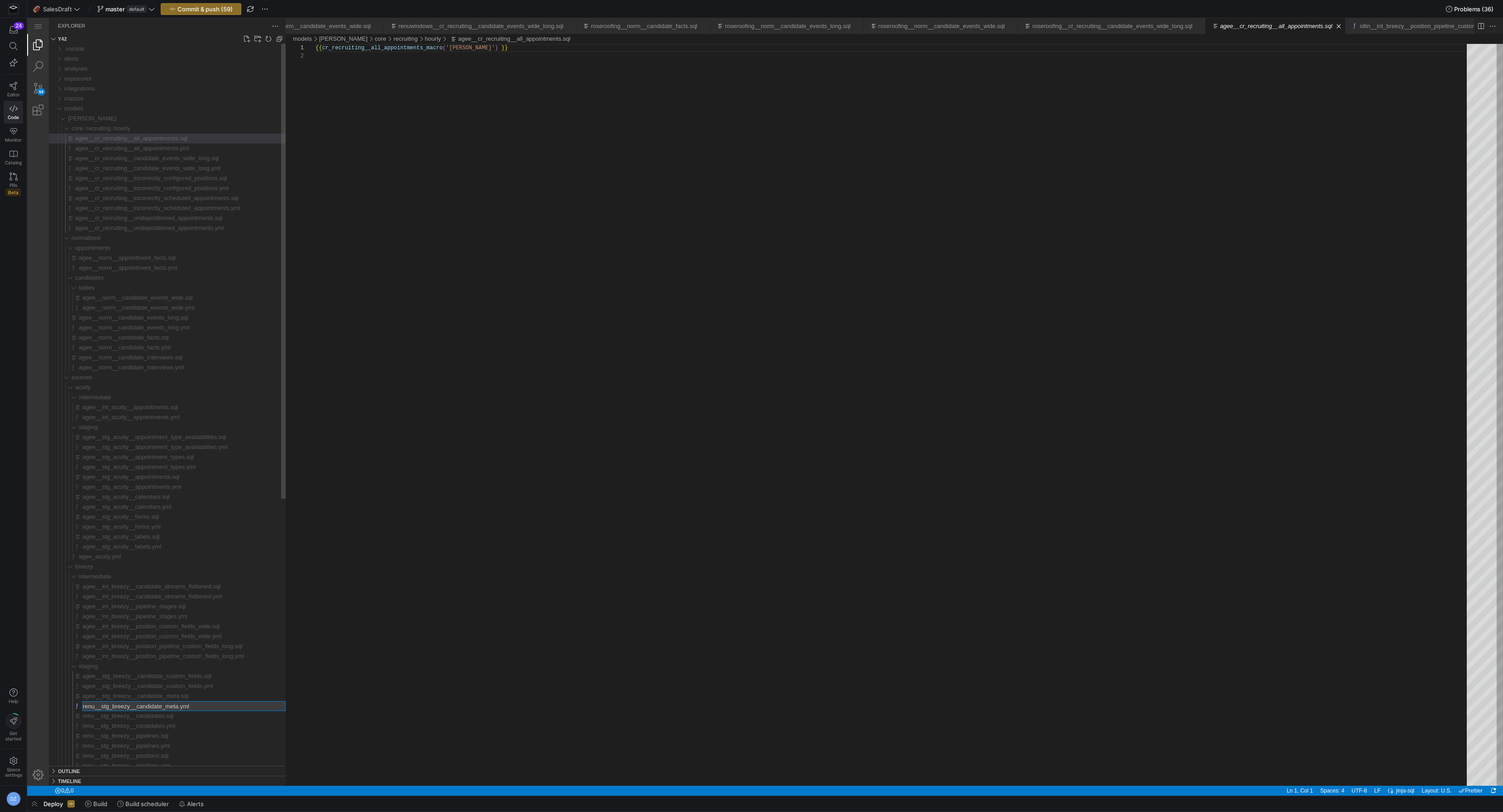
type input "agee__stg_breezy__candidate_meta.yml"
type input "agee__stg_breezy__candidates.sql"
type input "agee__stg_breezy__candidates.yml"
type input "agee__stg_breezy__pipelines.sql"
type input "agee__stg_breezy__pipelines.yml"
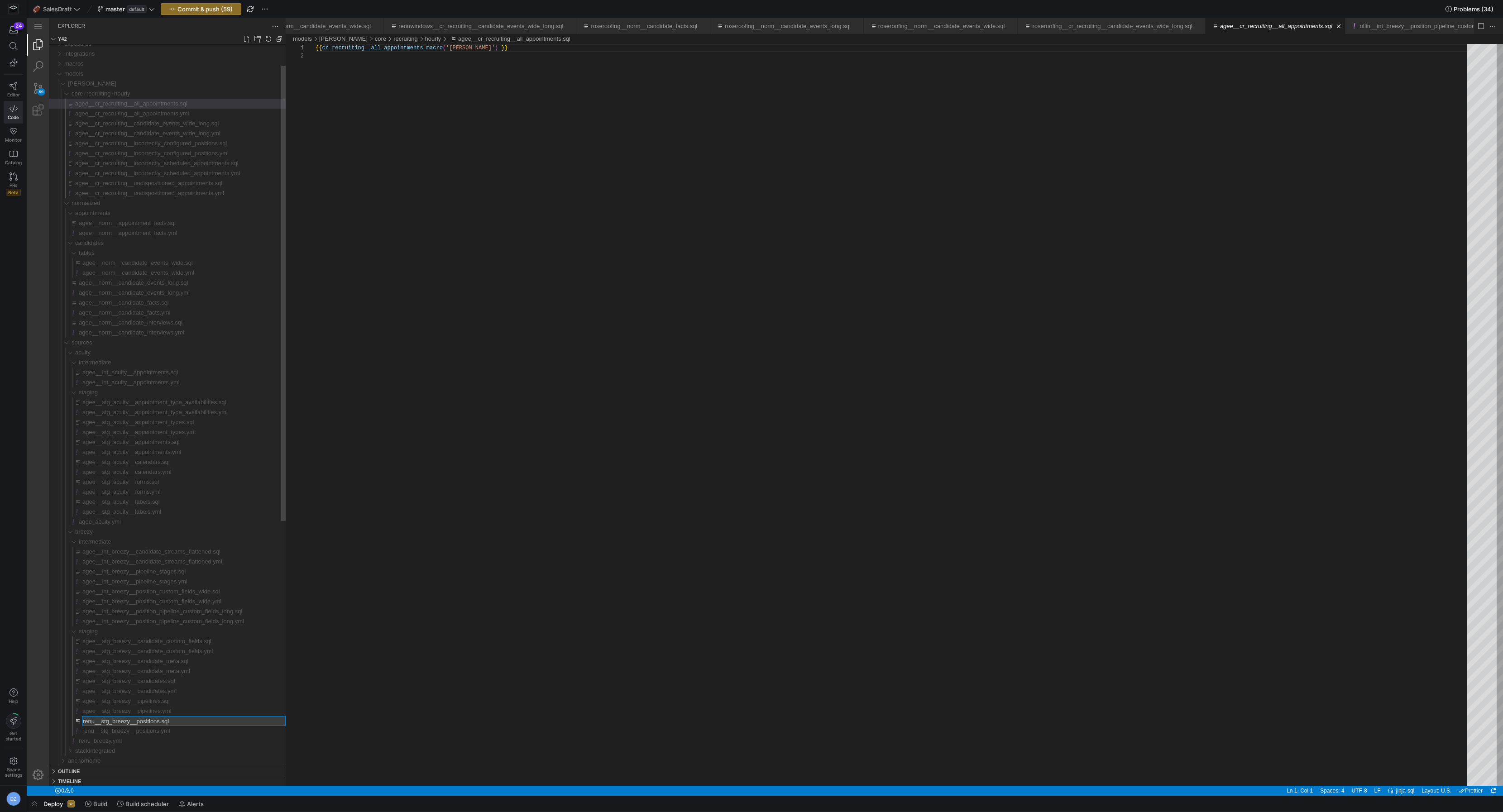
type input "agee__stg_breezy__positions.sql"
type input "agee__stg_breezy__positions.yml"
type input "agee_breezy.yml"
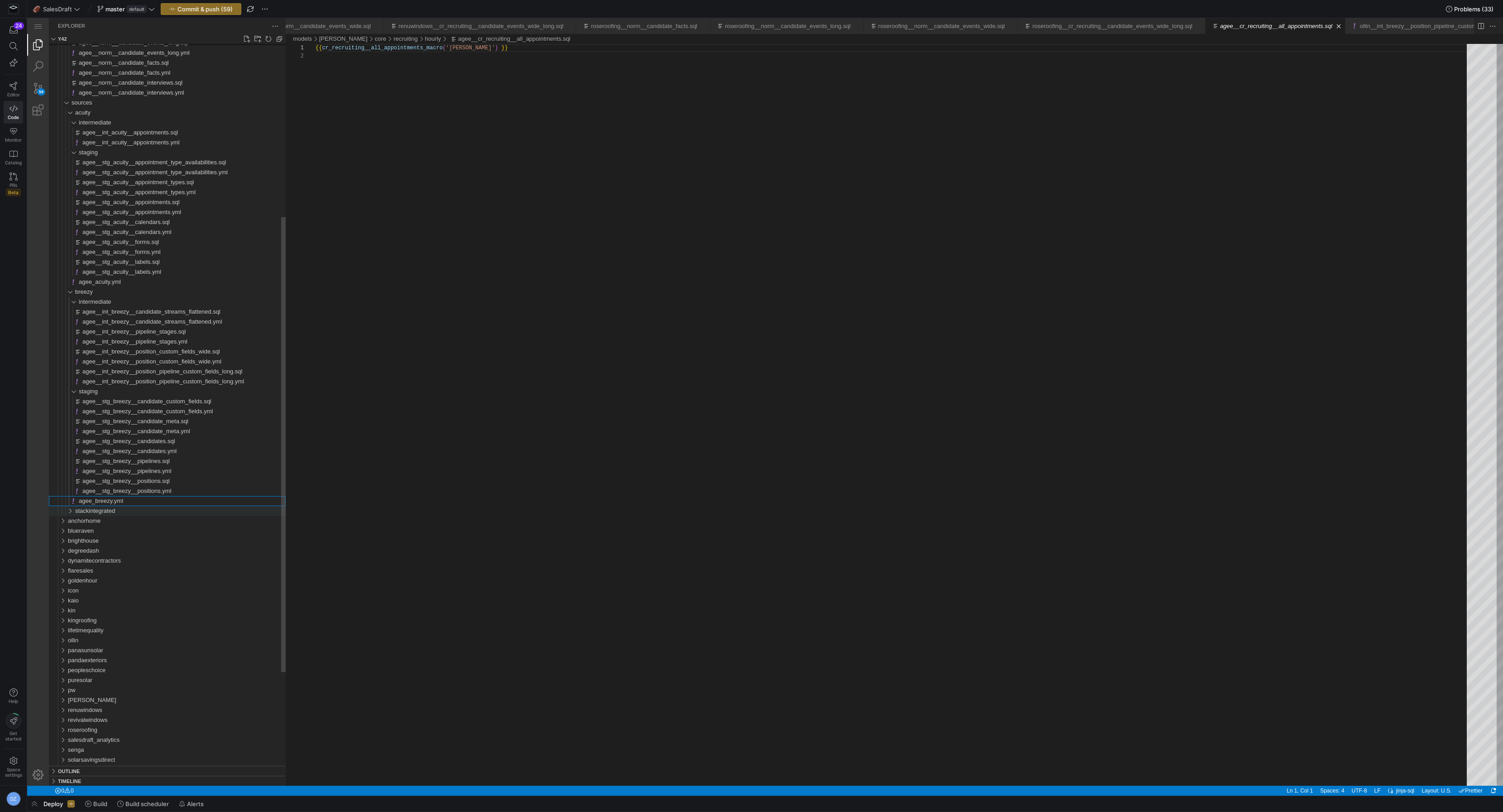
click at [106, 509] on span "stackintegrated" at bounding box center [95, 511] width 40 height 7
click at [106, 524] on div "staging" at bounding box center [182, 521] width 207 height 10
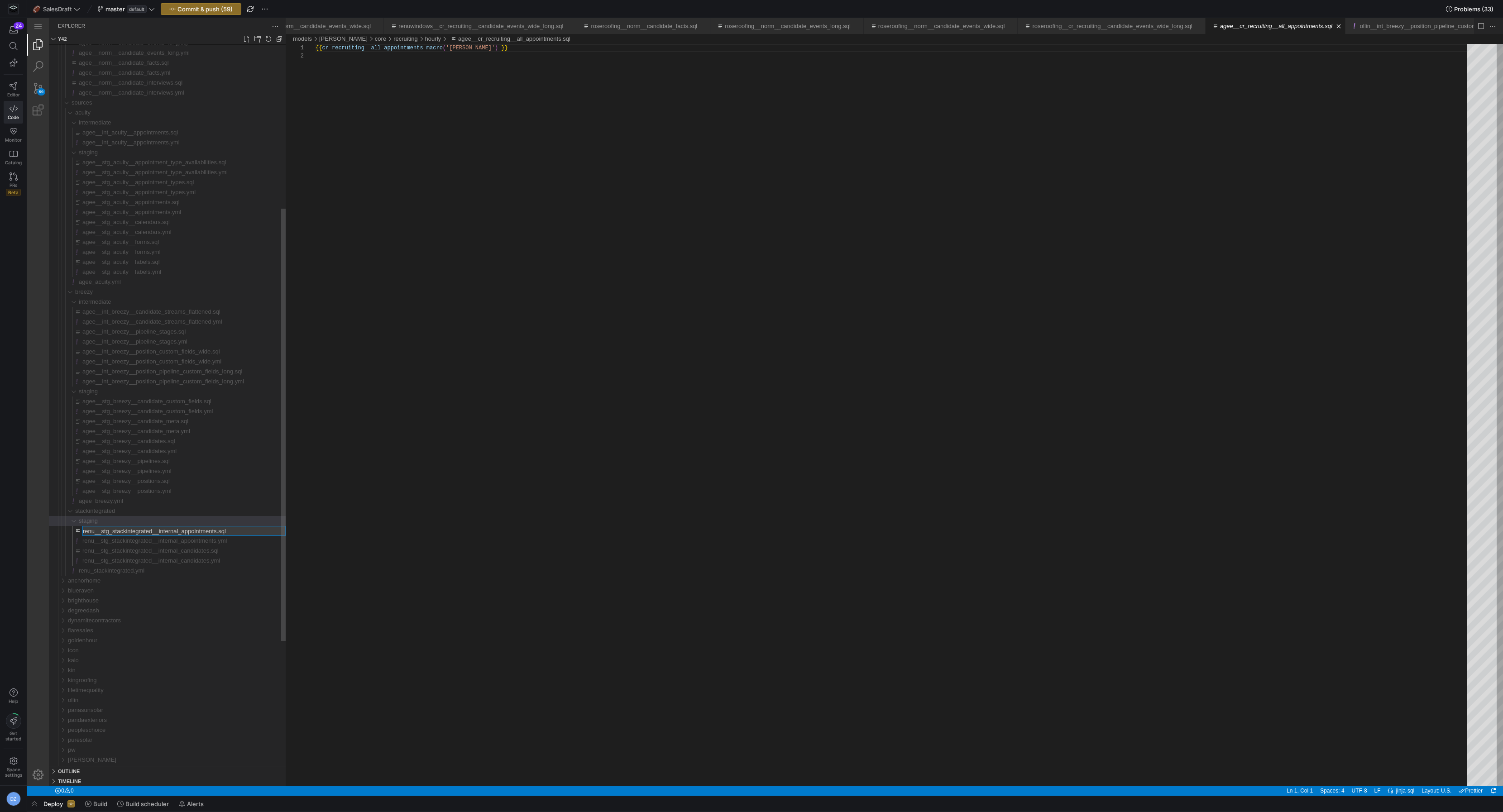
type input "agee__stg_stackintegrated__internal_appointments.sql"
type input "agee__stg_stackintegrated__internal_appointments.yml"
type input "agee__stg_stackintegrated__internal_candidates.sql"
type input "agee__stg_stackintegrated__internal_candidates.yml"
type input "agee_stackintegrated.yml"
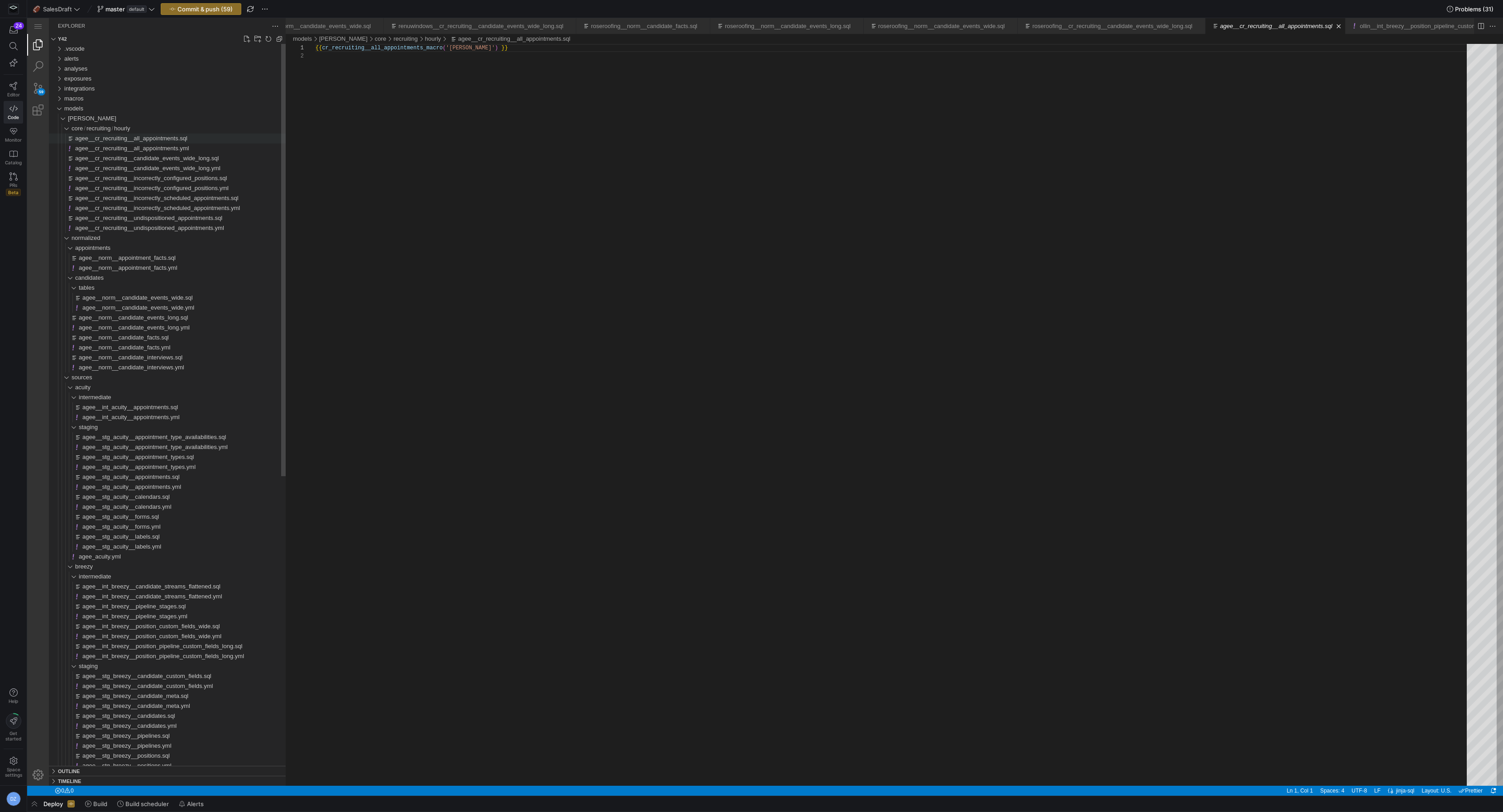
click at [111, 136] on span "agee__cr_recruiting__all_appointments.sql" at bounding box center [131, 138] width 112 height 7
click at [126, 257] on span "Copy Relative Path" at bounding box center [113, 257] width 79 height 6
click at [42, 66] on link "Search (⇧⌘F)" at bounding box center [38, 66] width 22 height 22
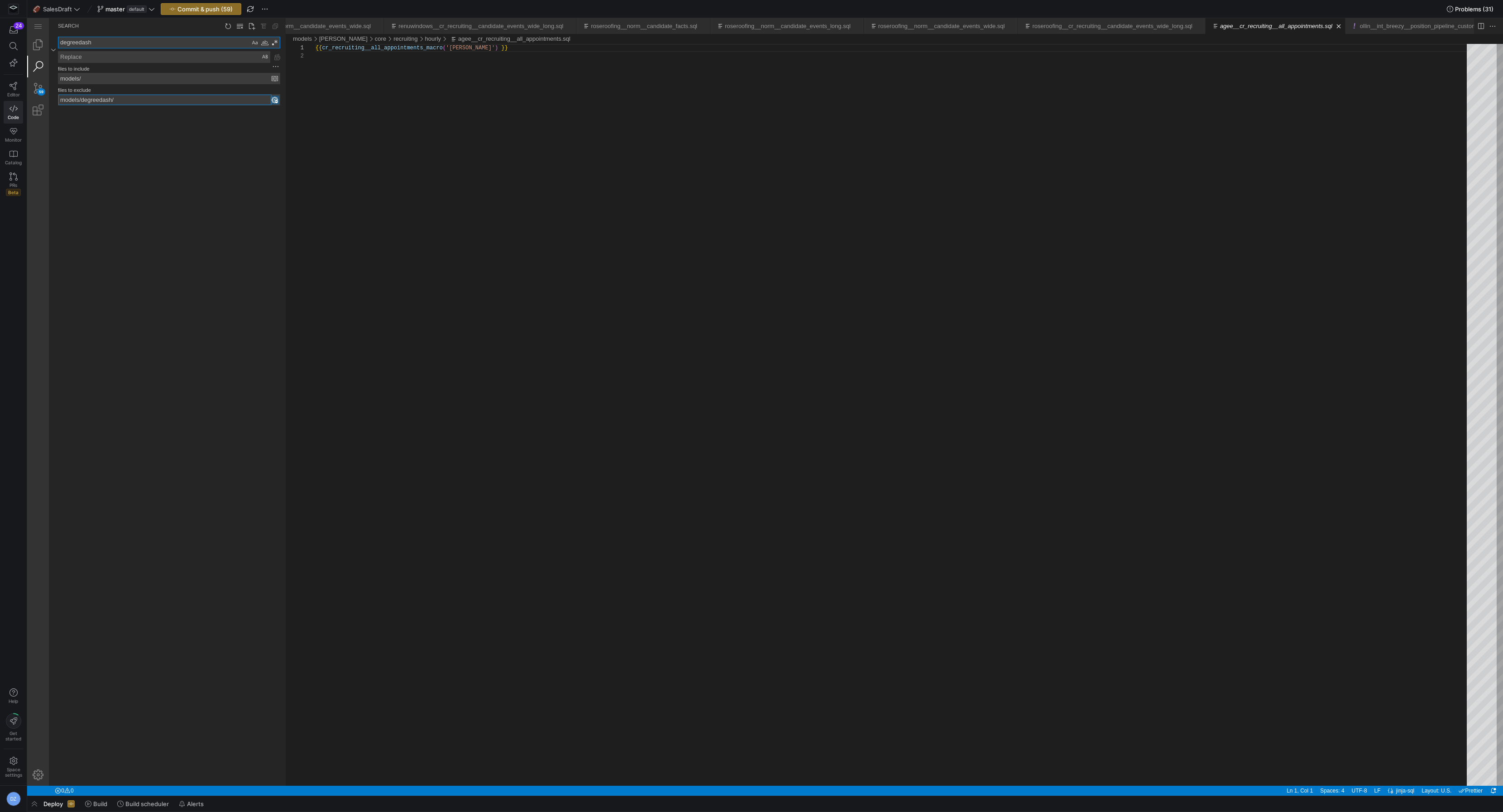
click at [101, 100] on input "models/degreedash/" at bounding box center [165, 100] width 213 height 10
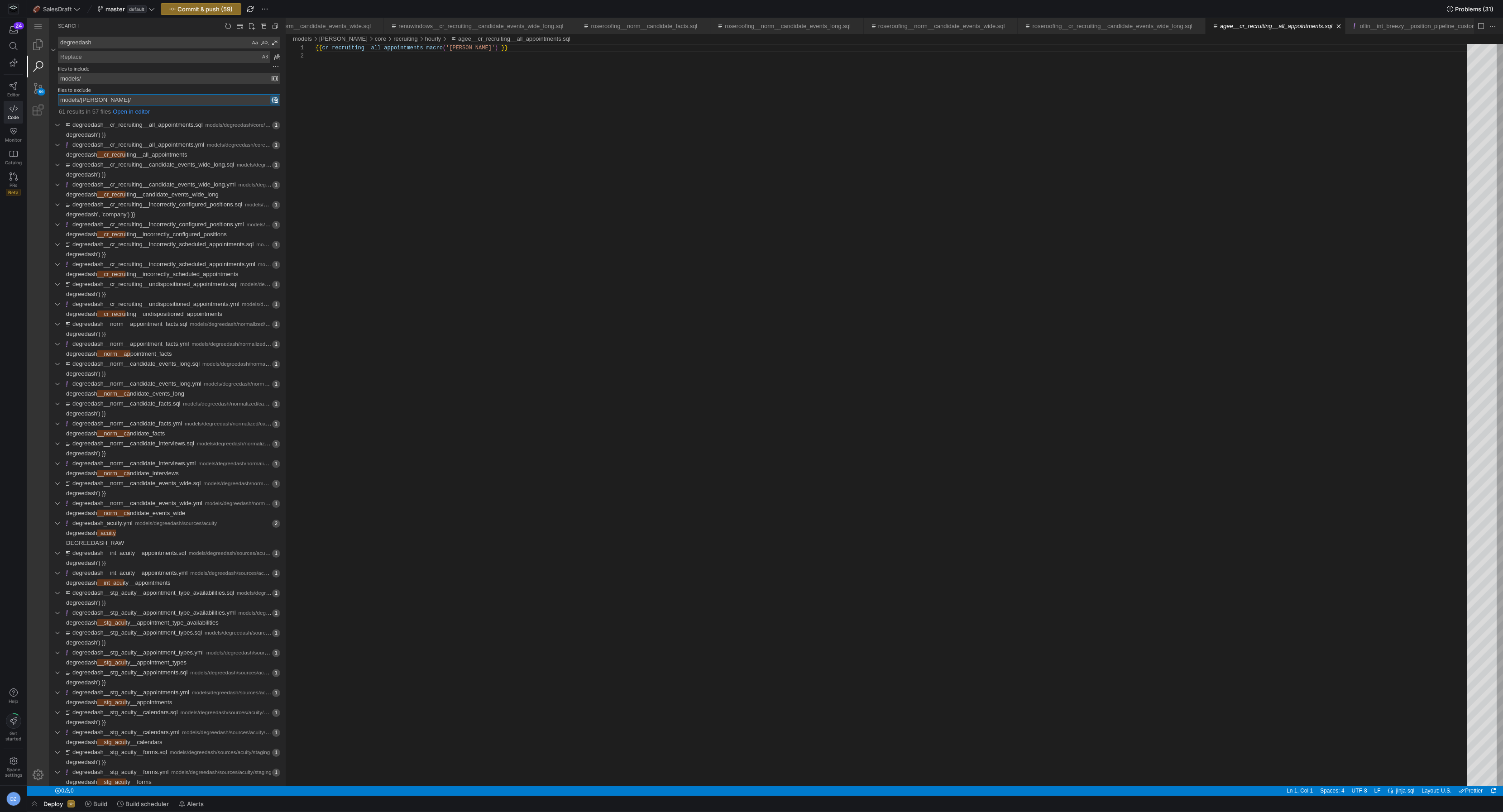
type input "models/[PERSON_NAME]/"
click at [99, 40] on textarea "degreedash" at bounding box center [154, 43] width 191 height 11
type textarea "[PERSON_NAME]"
click at [139, 130] on span "Found '' at column 44 in line 'renu') }}'" at bounding box center [204, 135] width 163 height 10
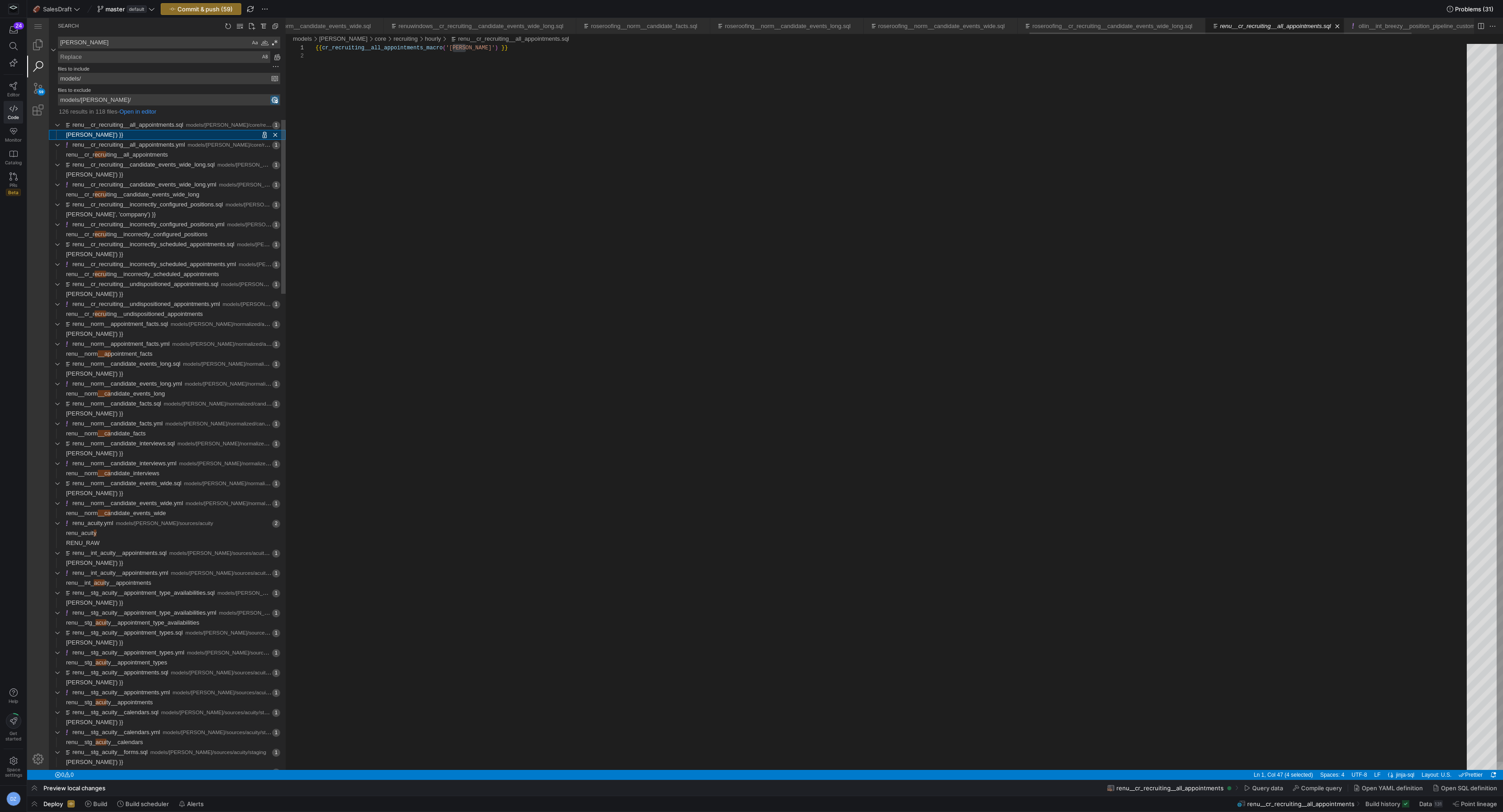
scroll to position [8, 151]
click at [132, 57] on textarea "Replace: Type replace term and press Enter to preview" at bounding box center [164, 57] width 211 height 11
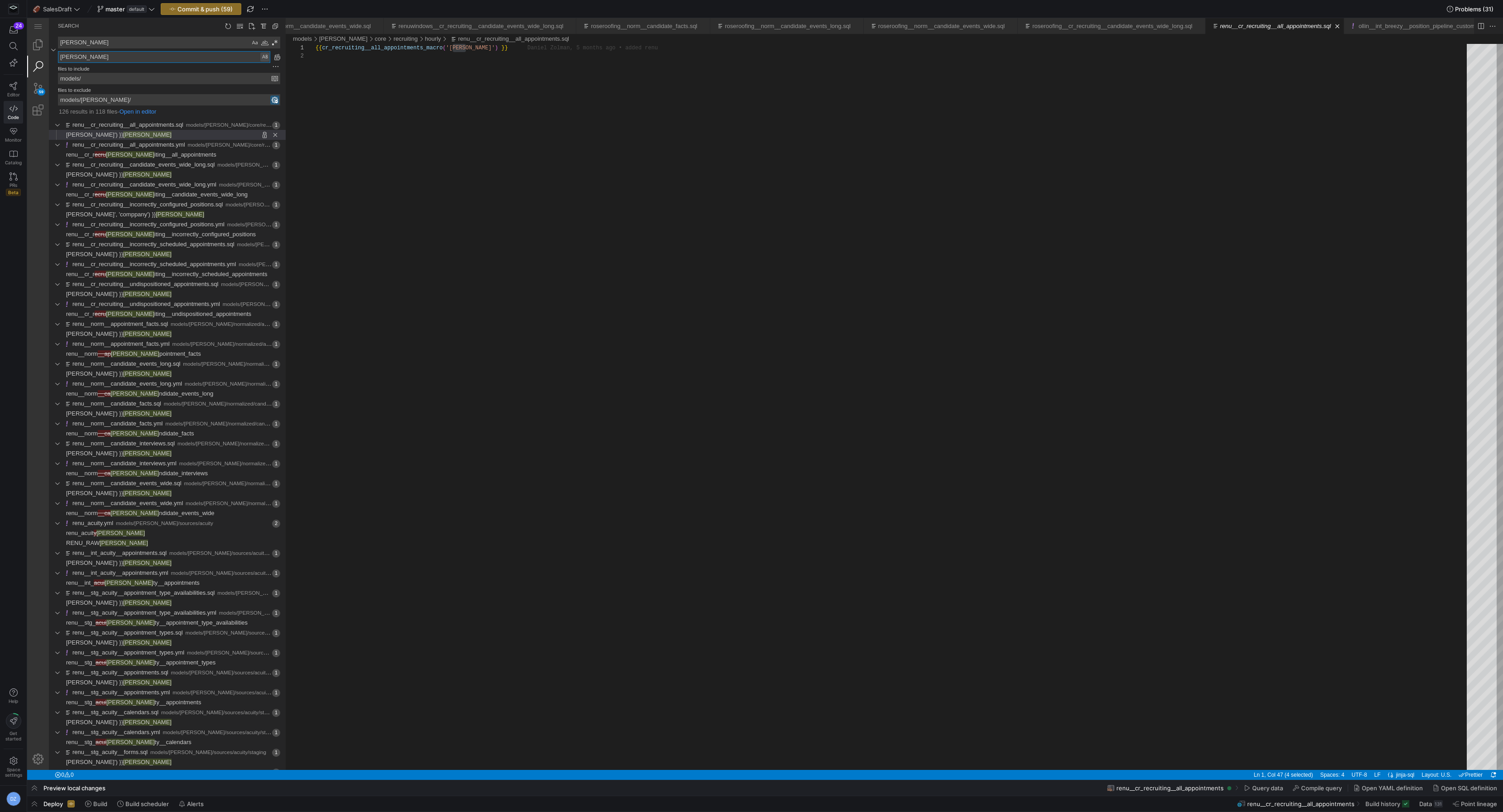
type textarea "[PERSON_NAME]"
click at [262, 55] on div "Preserve Case (⌥⌘P)" at bounding box center [265, 57] width 9 height 9
click at [278, 58] on link "Replace All (⌥⌘Enter)" at bounding box center [277, 57] width 10 height 10
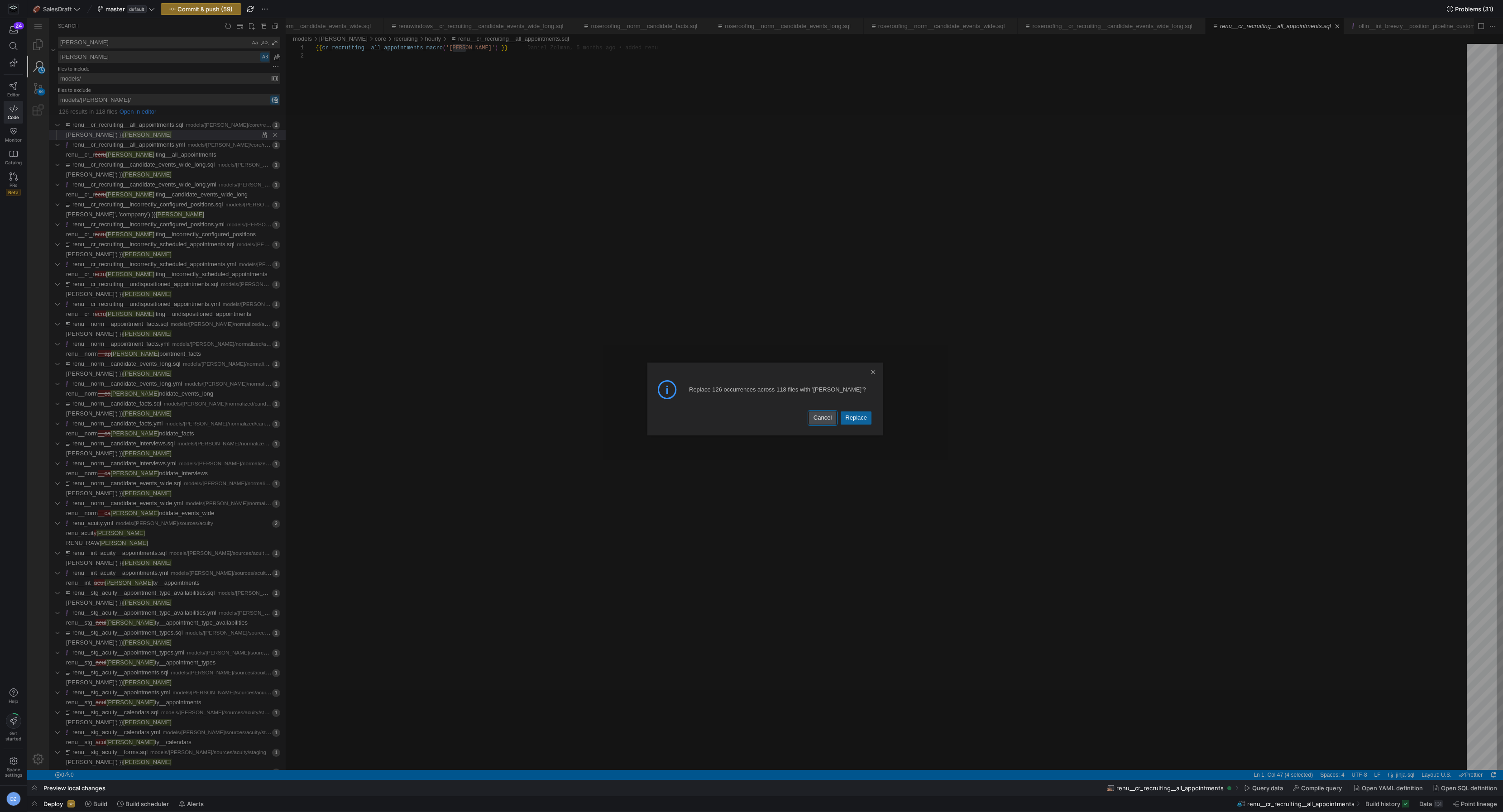
click at [826, 417] on link "Cancel" at bounding box center [823, 418] width 27 height 13
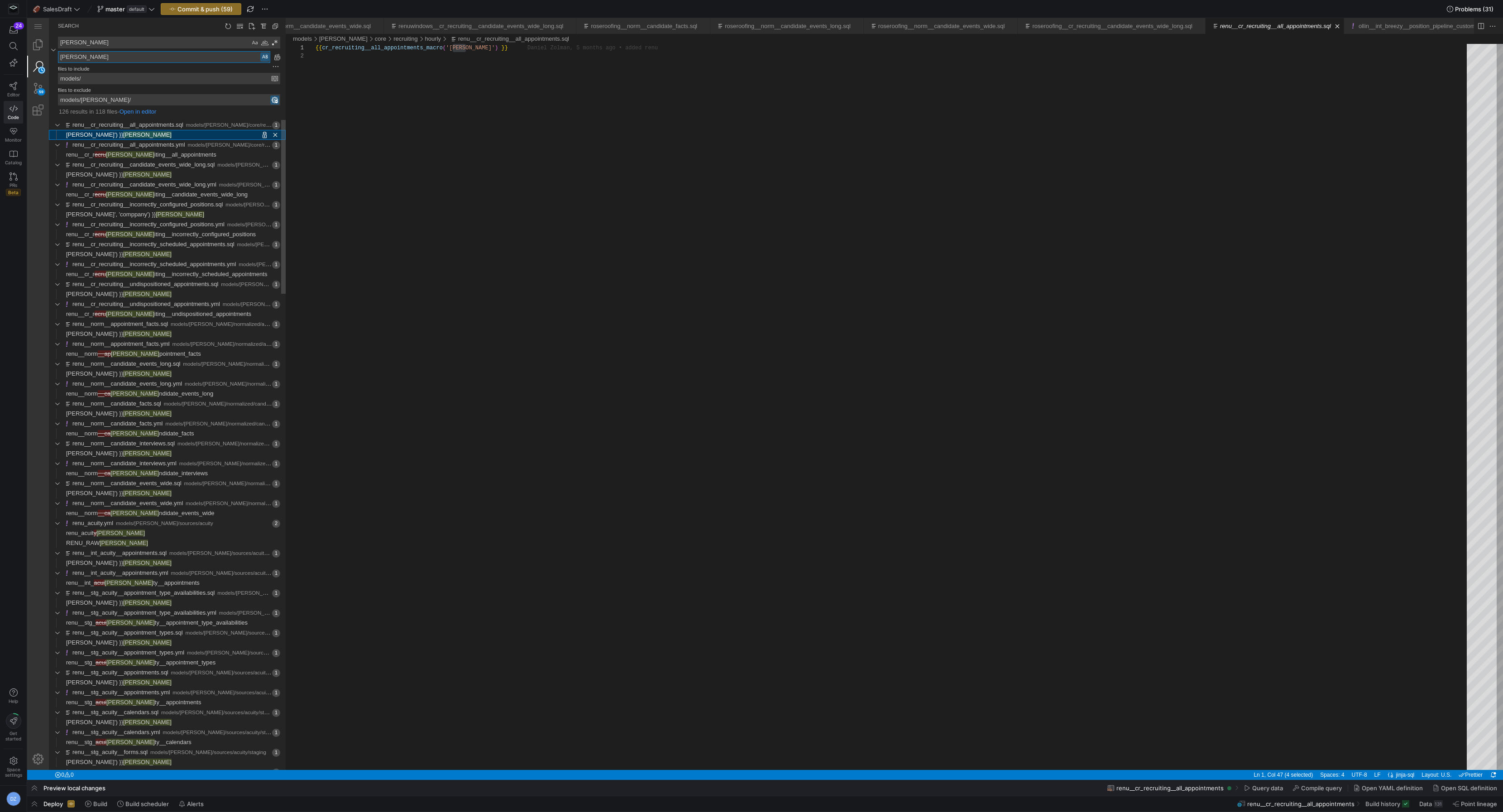
click at [172, 136] on span "Replace '' with 'agee' at column 44 in line renu') }}" at bounding box center [229, 135] width 114 height 10
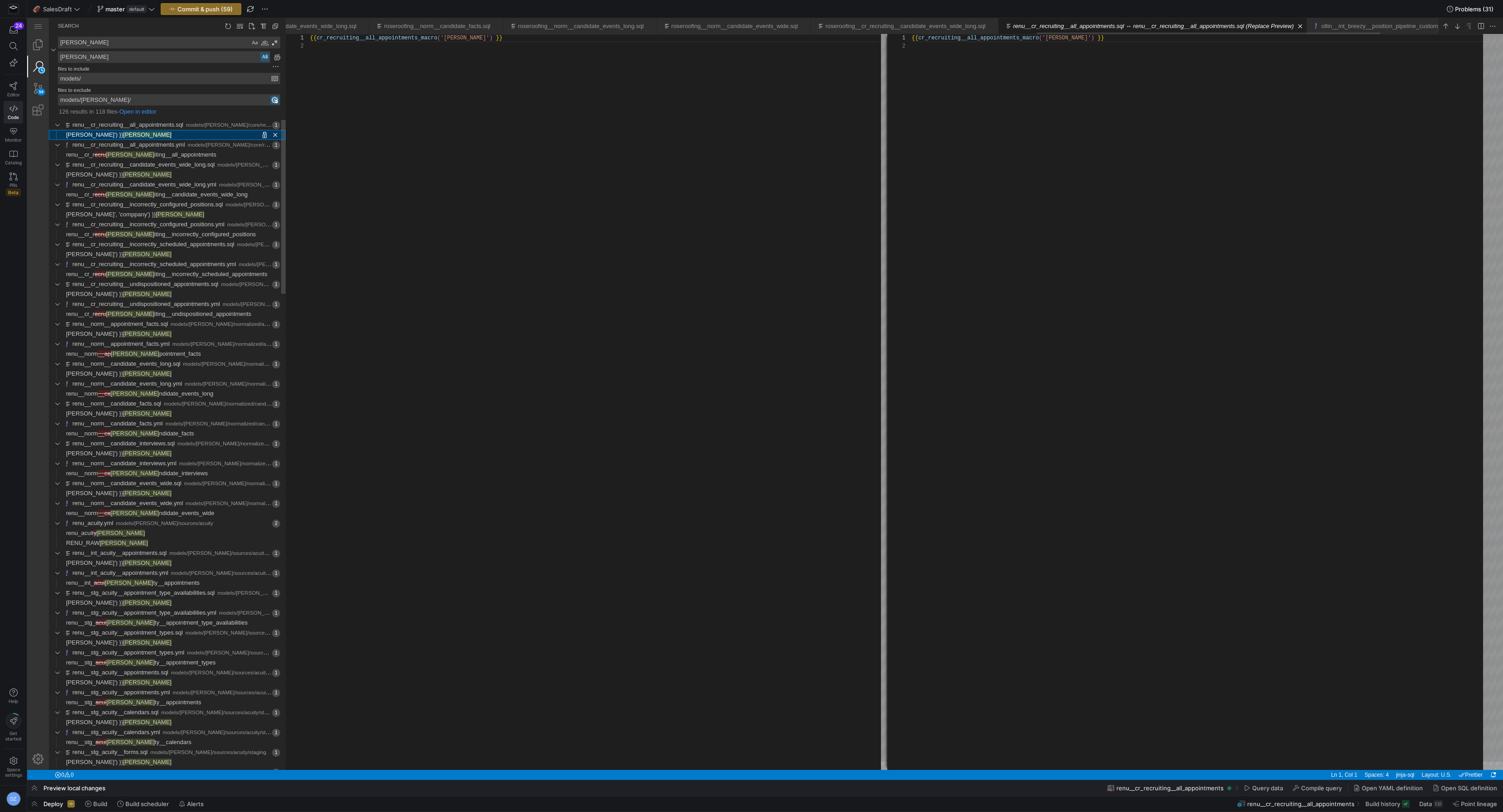
scroll to position [8, 0]
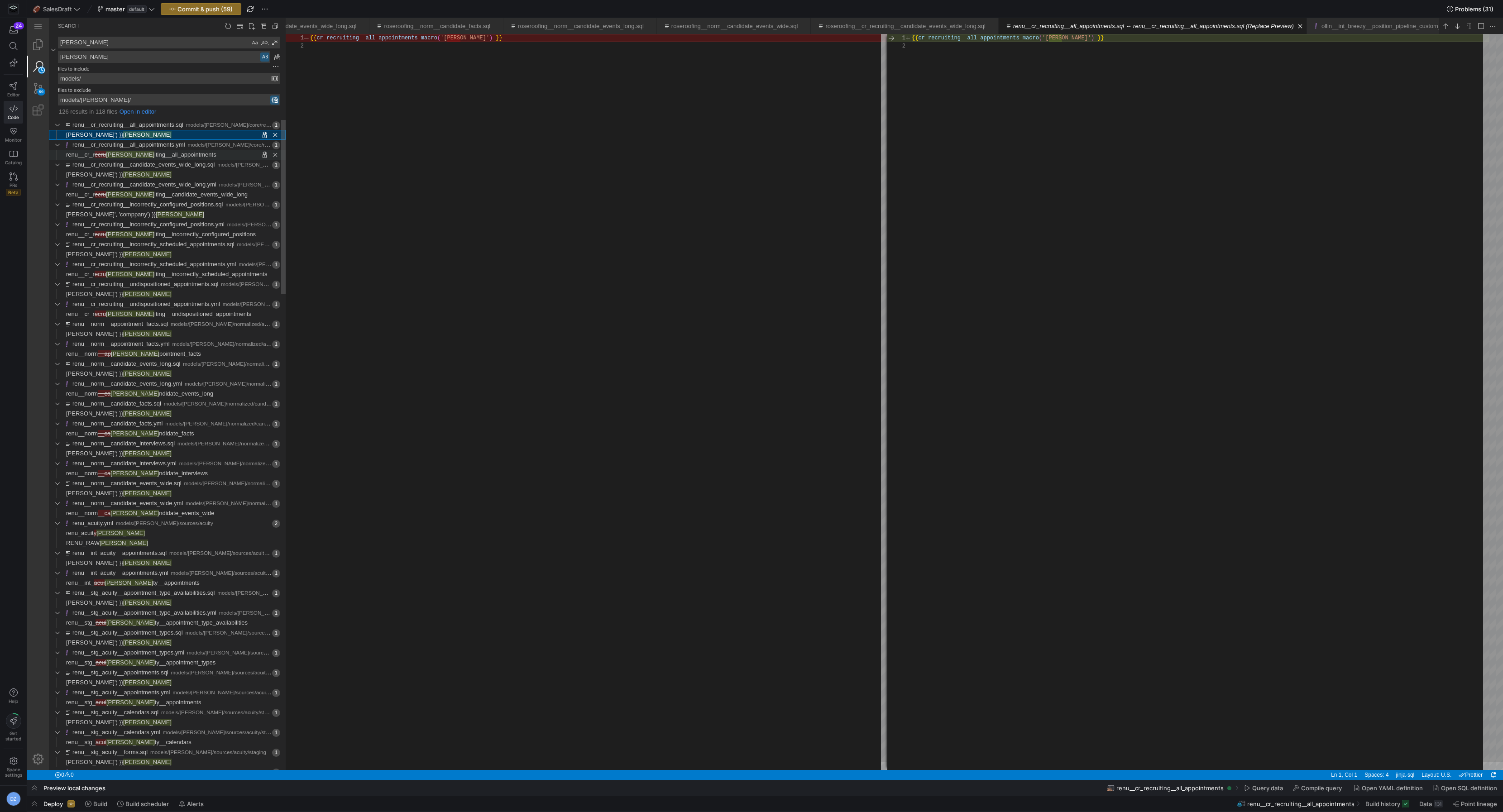
click at [155, 155] on span "iting__all_appointments" at bounding box center [186, 155] width 62 height 7
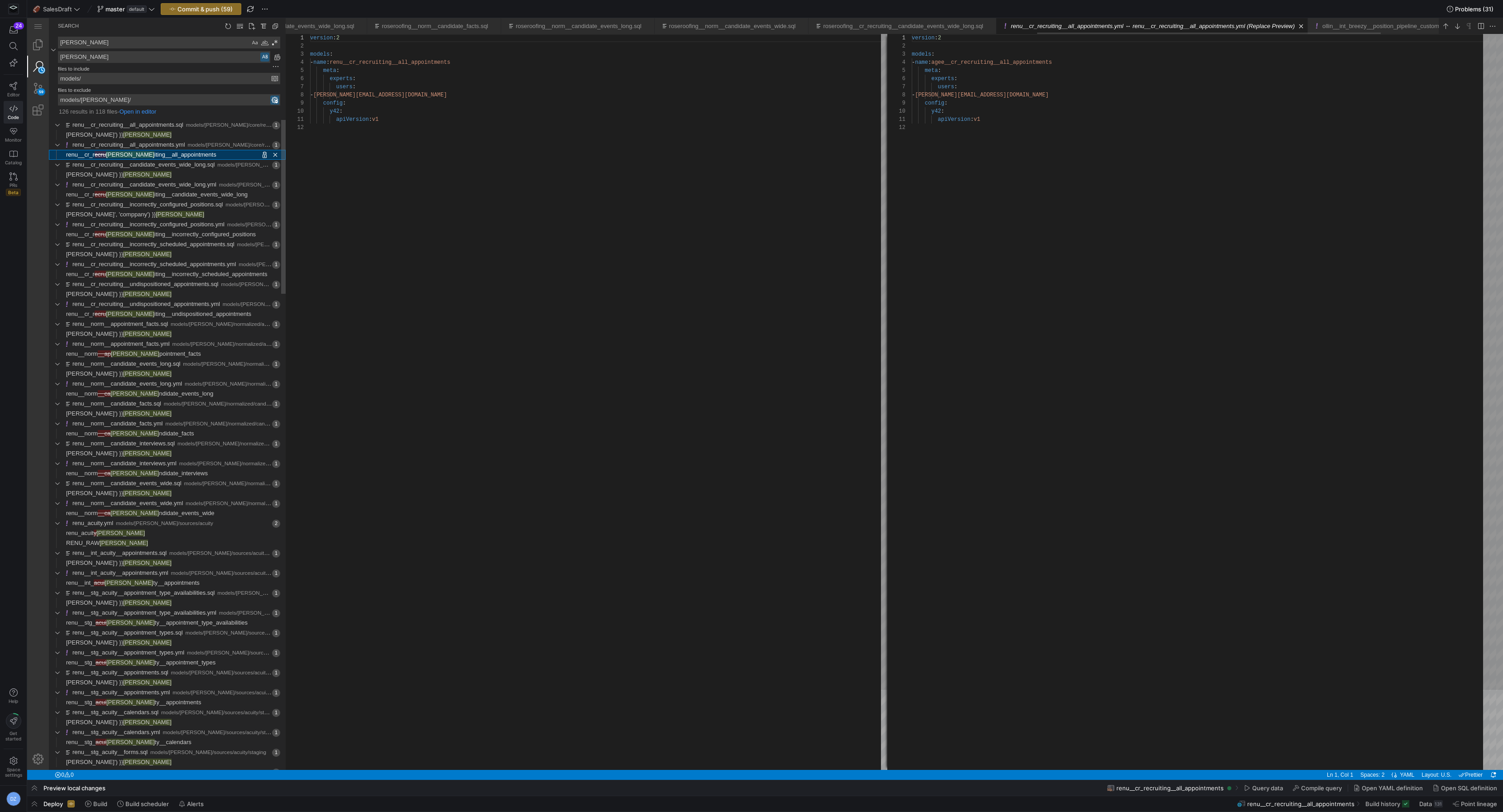
scroll to position [82, 0]
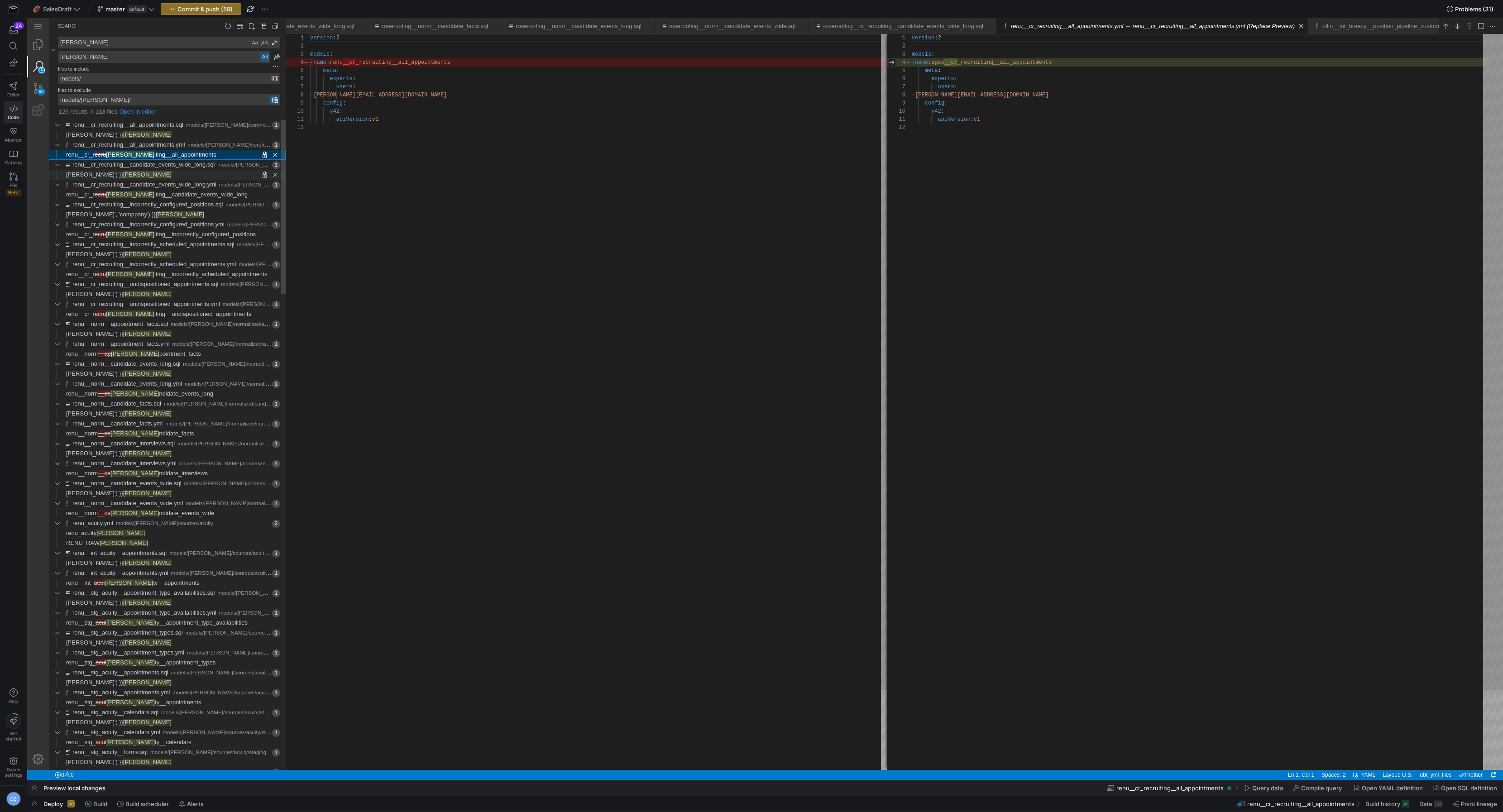
click at [172, 171] on span "Replace '' with 'agee' at column 57 in line renu') }}" at bounding box center [229, 174] width 114 height 10
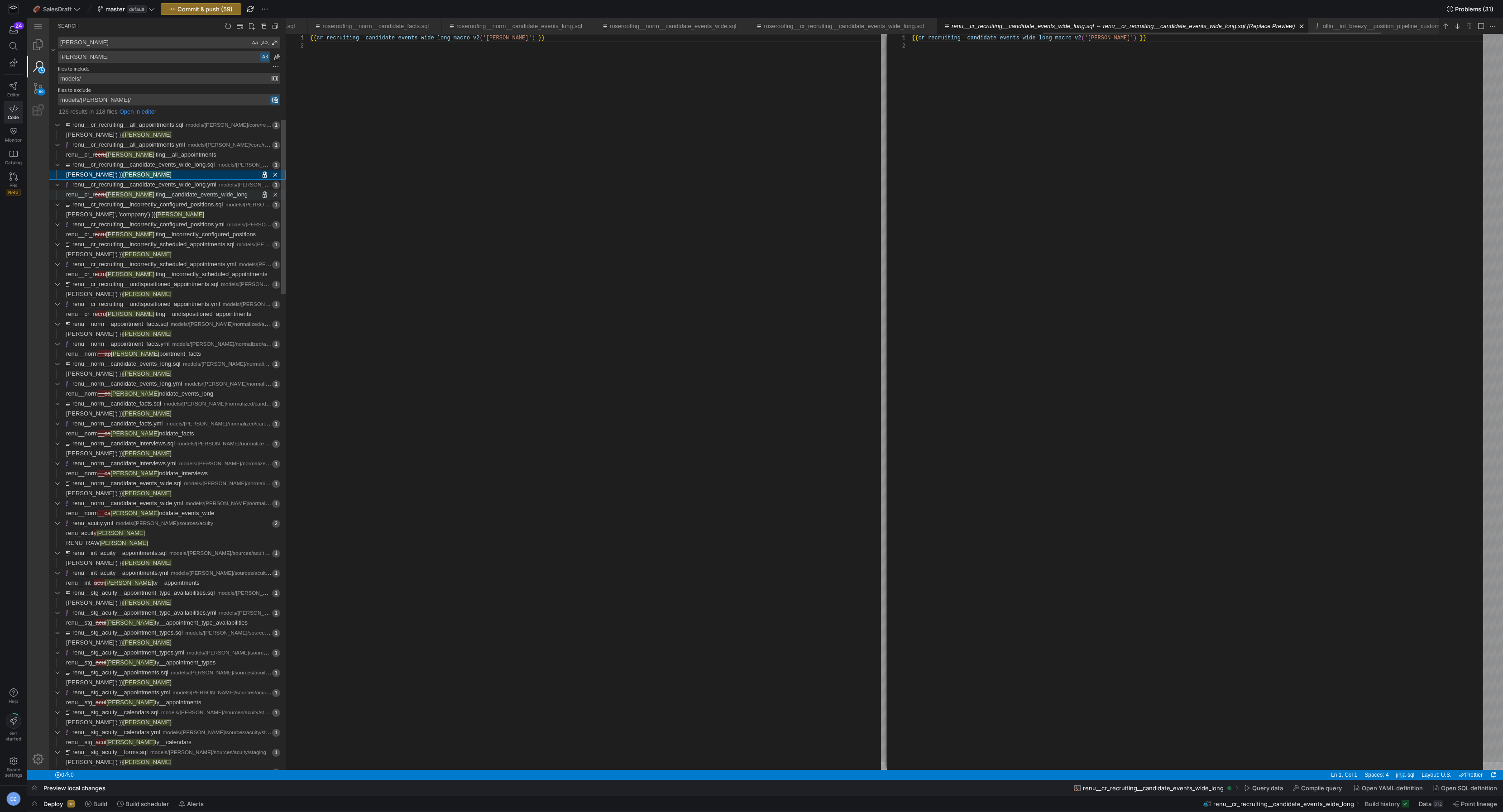
scroll to position [8, 0]
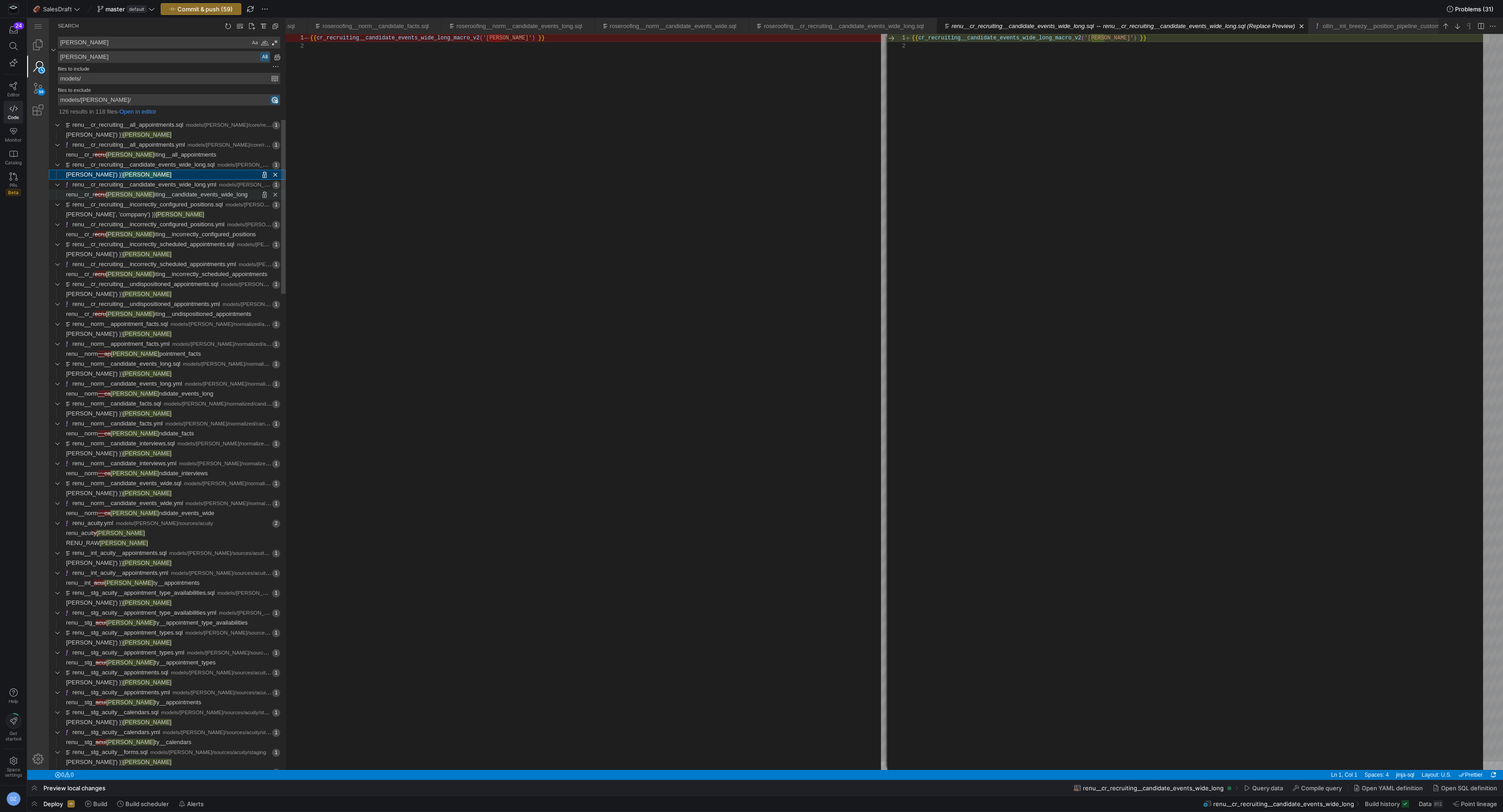
click at [155, 191] on span "iting__candidate_events_wide_long" at bounding box center [201, 194] width 93 height 7
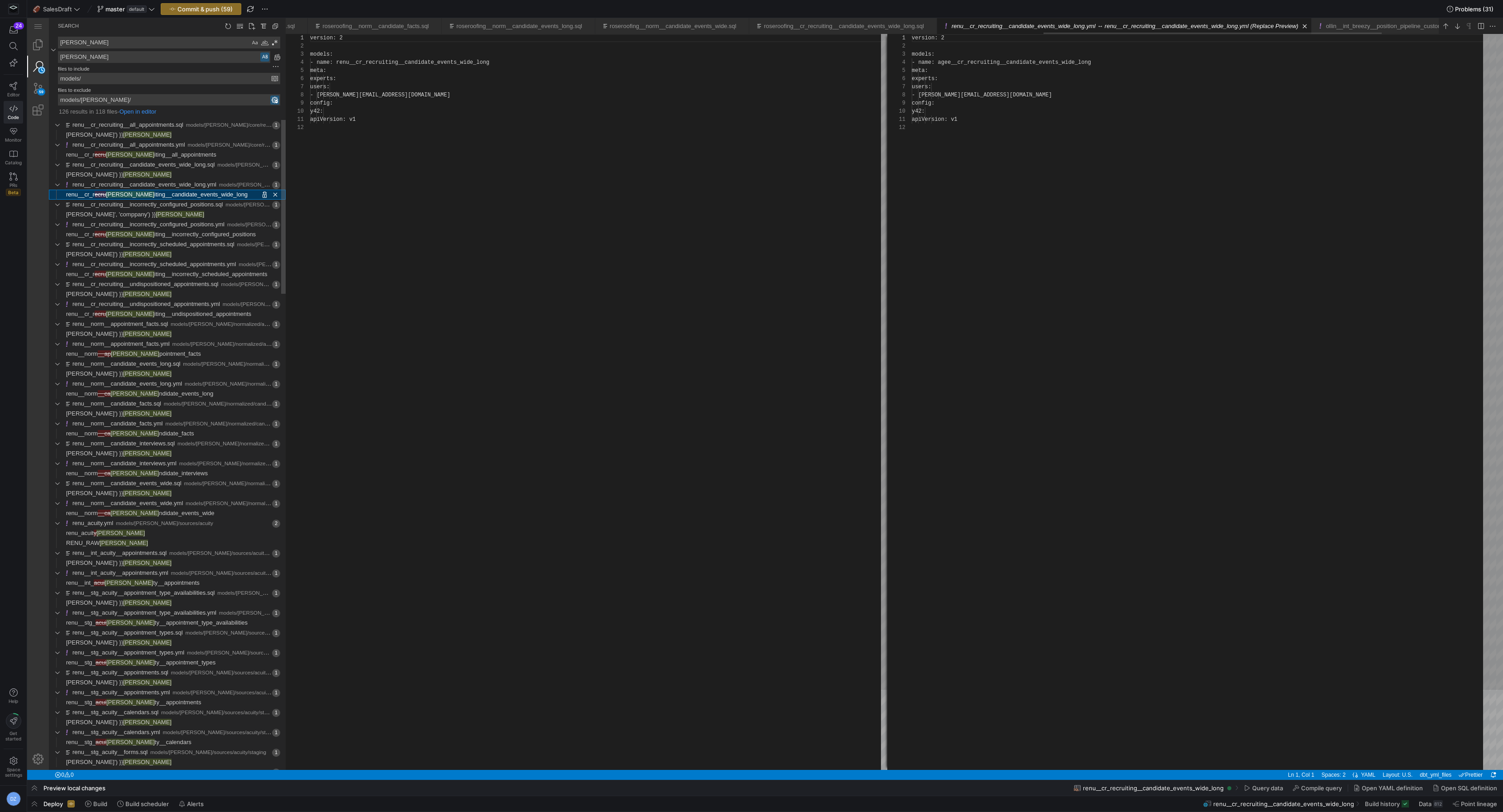
scroll to position [82, 0]
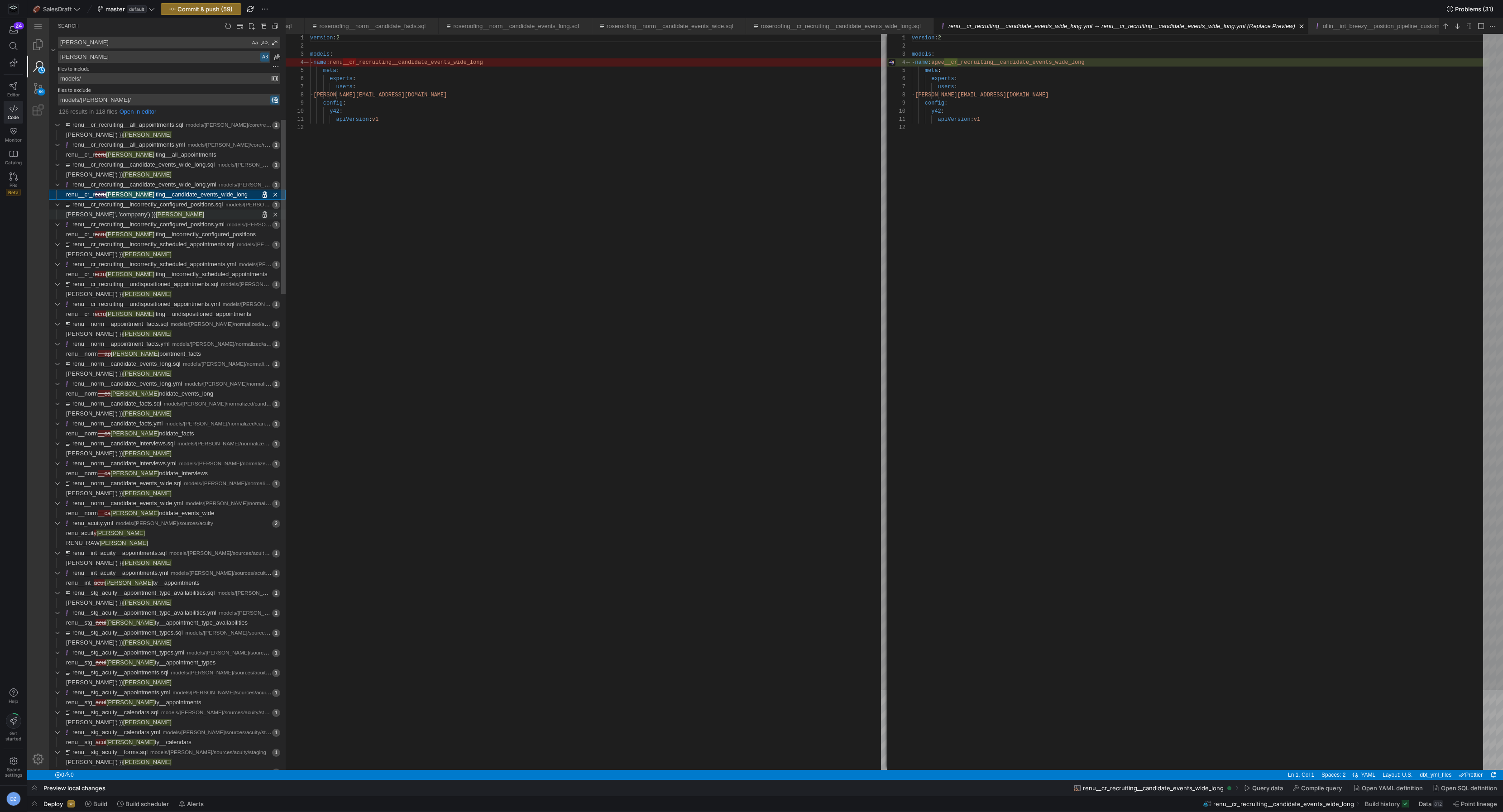
click at [156, 215] on span "[PERSON_NAME]" at bounding box center [180, 215] width 48 height 7
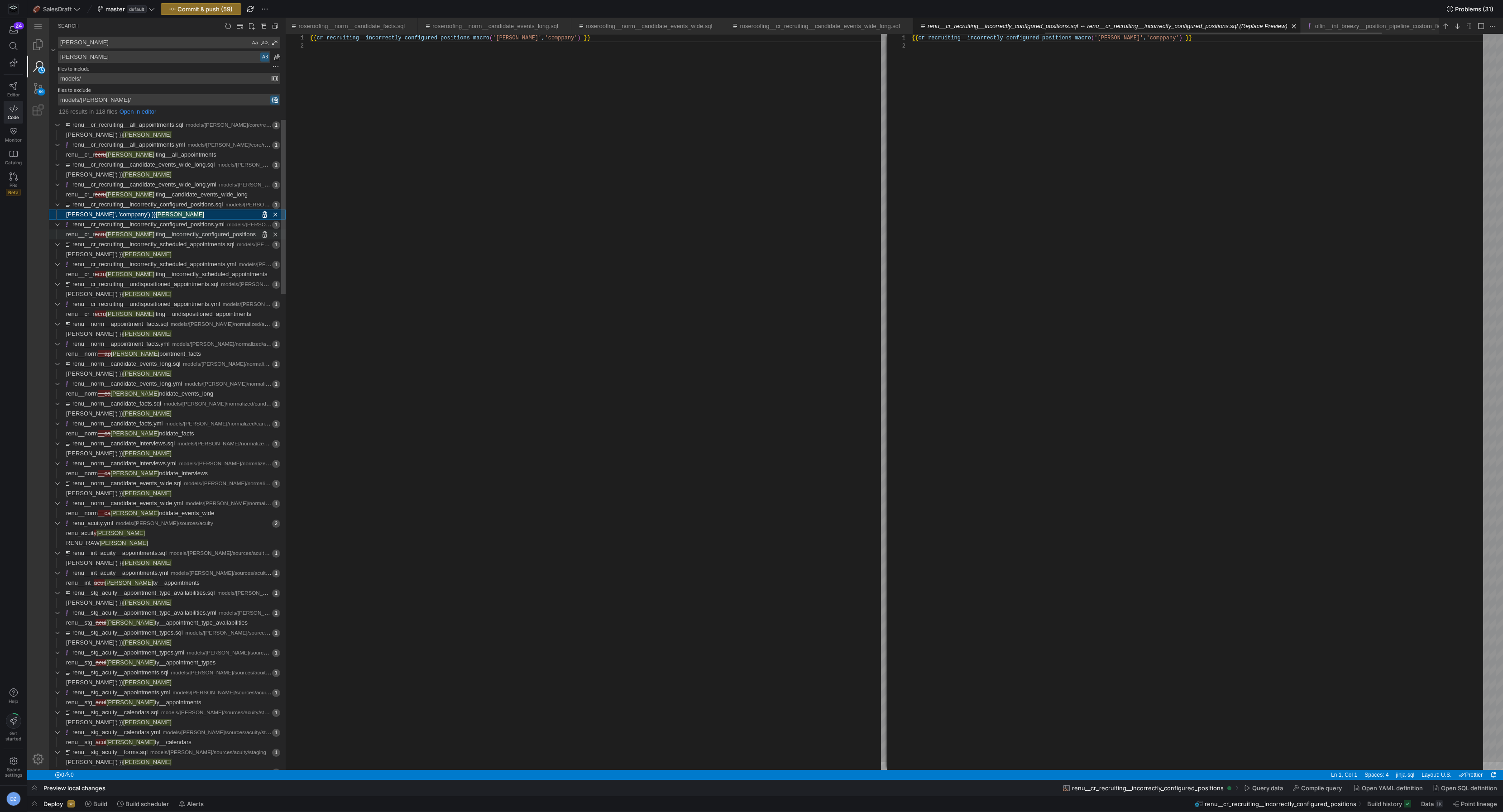
scroll to position [8, 0]
click at [155, 235] on span "iting__incorrectly_configured_positions" at bounding box center [205, 235] width 102 height 7
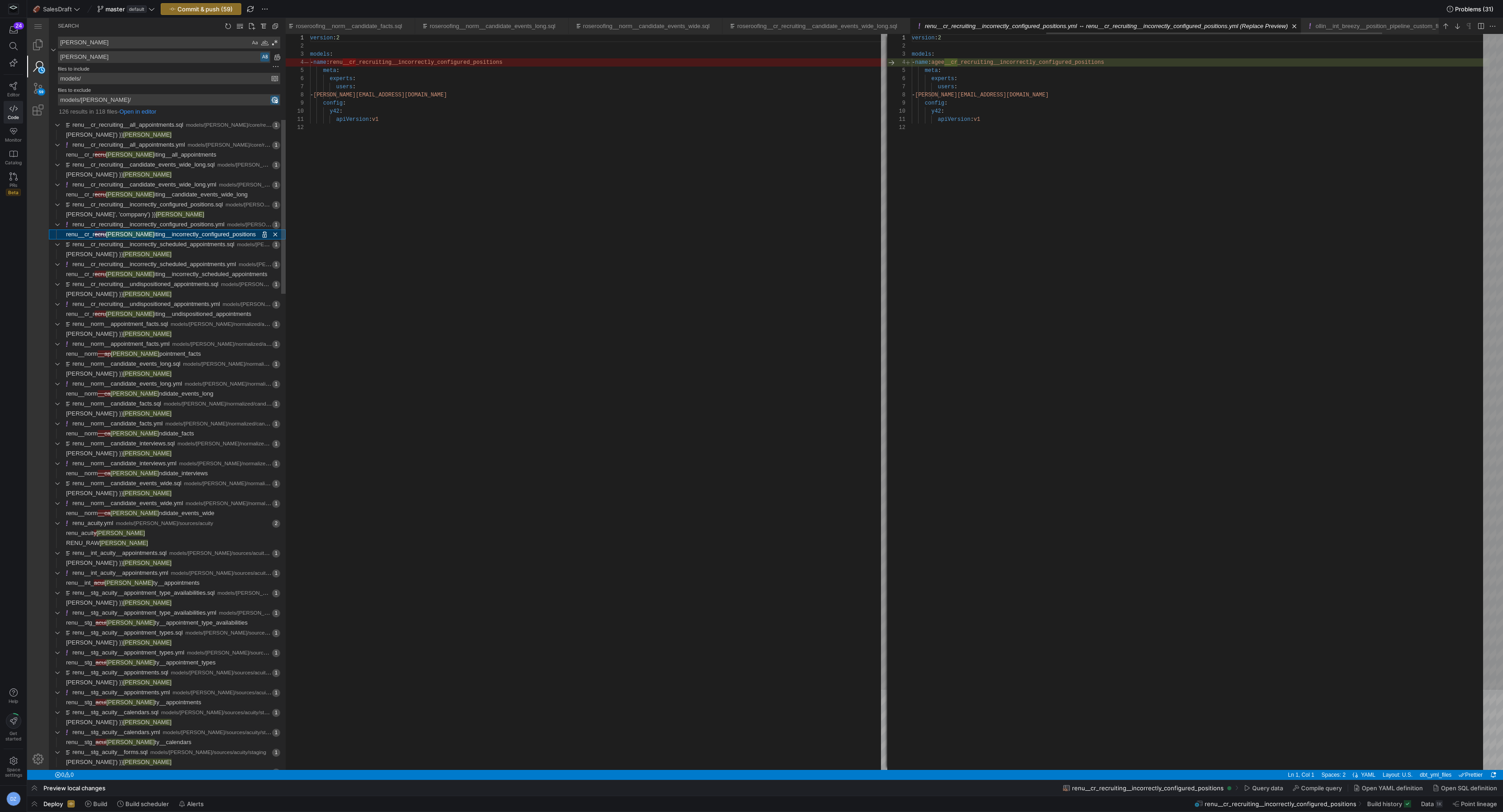
scroll to position [82, 0]
click at [201, 132] on span "Replace '' with 'agee' at column 44 in line renu') }}" at bounding box center [229, 135] width 114 height 10
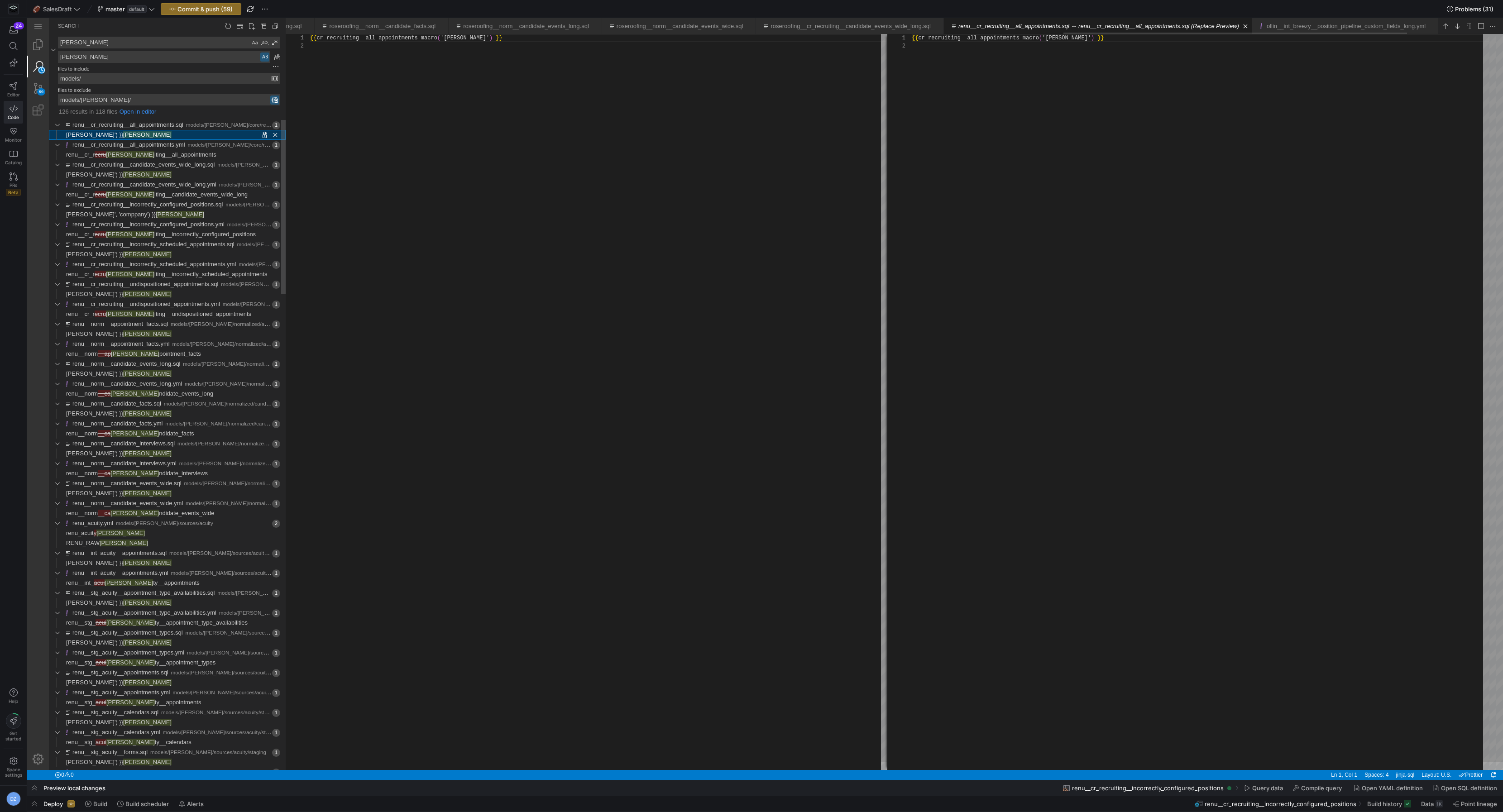
scroll to position [8, 0]
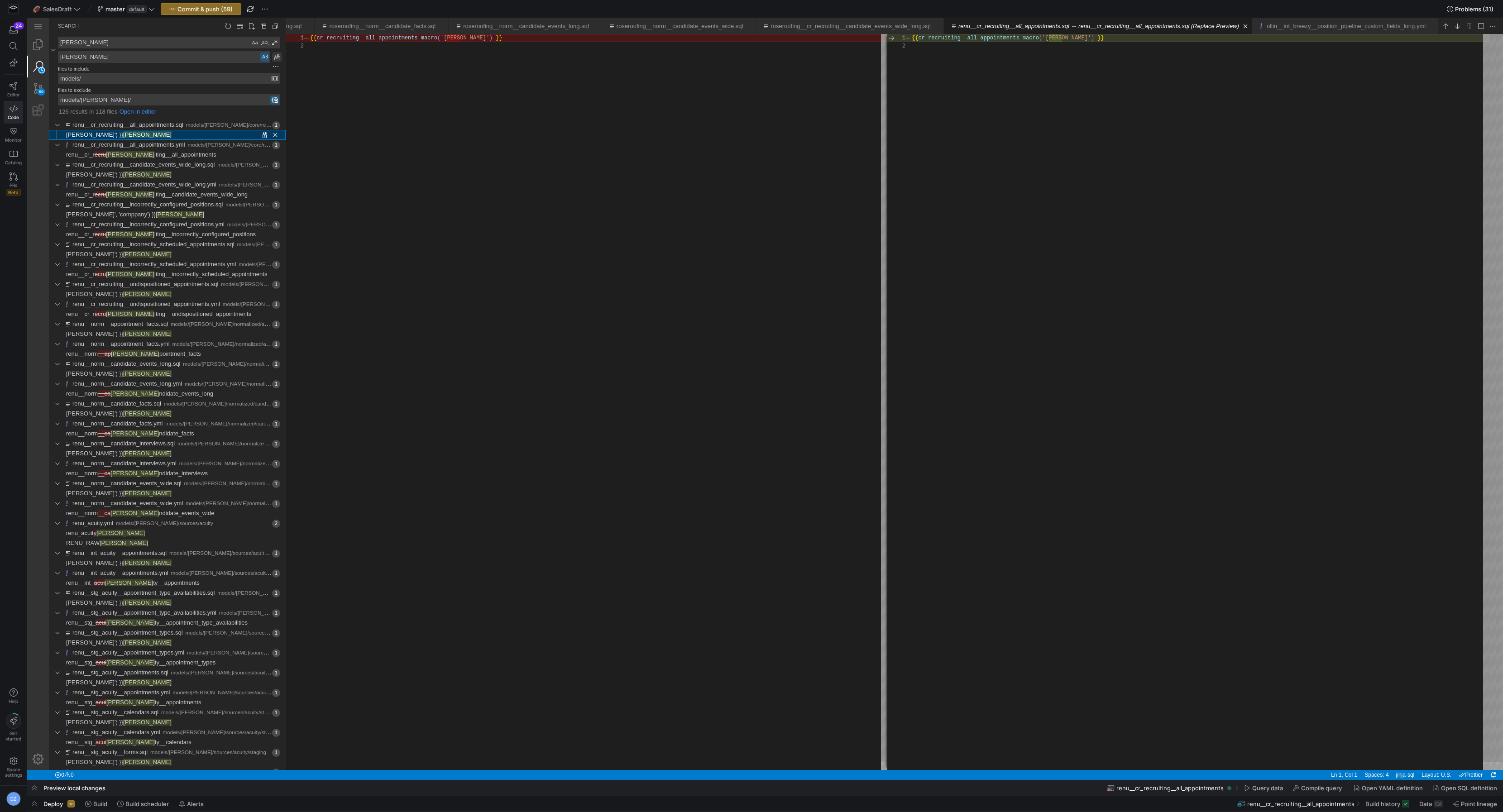
click at [273, 58] on link "Replace All (⌥⌘Enter)" at bounding box center [277, 57] width 10 height 10
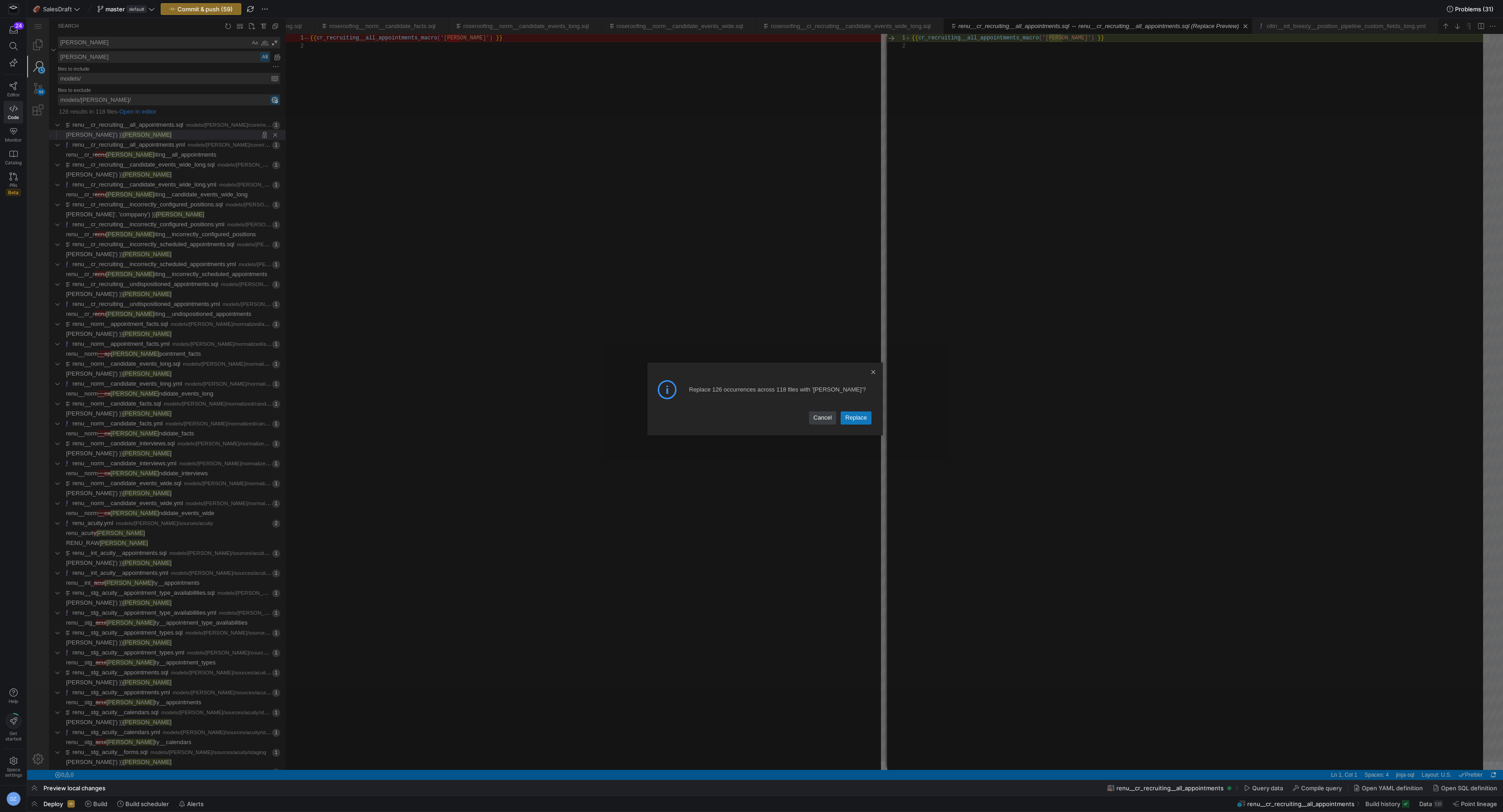
click at [851, 416] on link "Replace" at bounding box center [856, 418] width 31 height 13
type textarea "{{ cr_recruiting__all_appointments_macro('[PERSON_NAME]') }}"
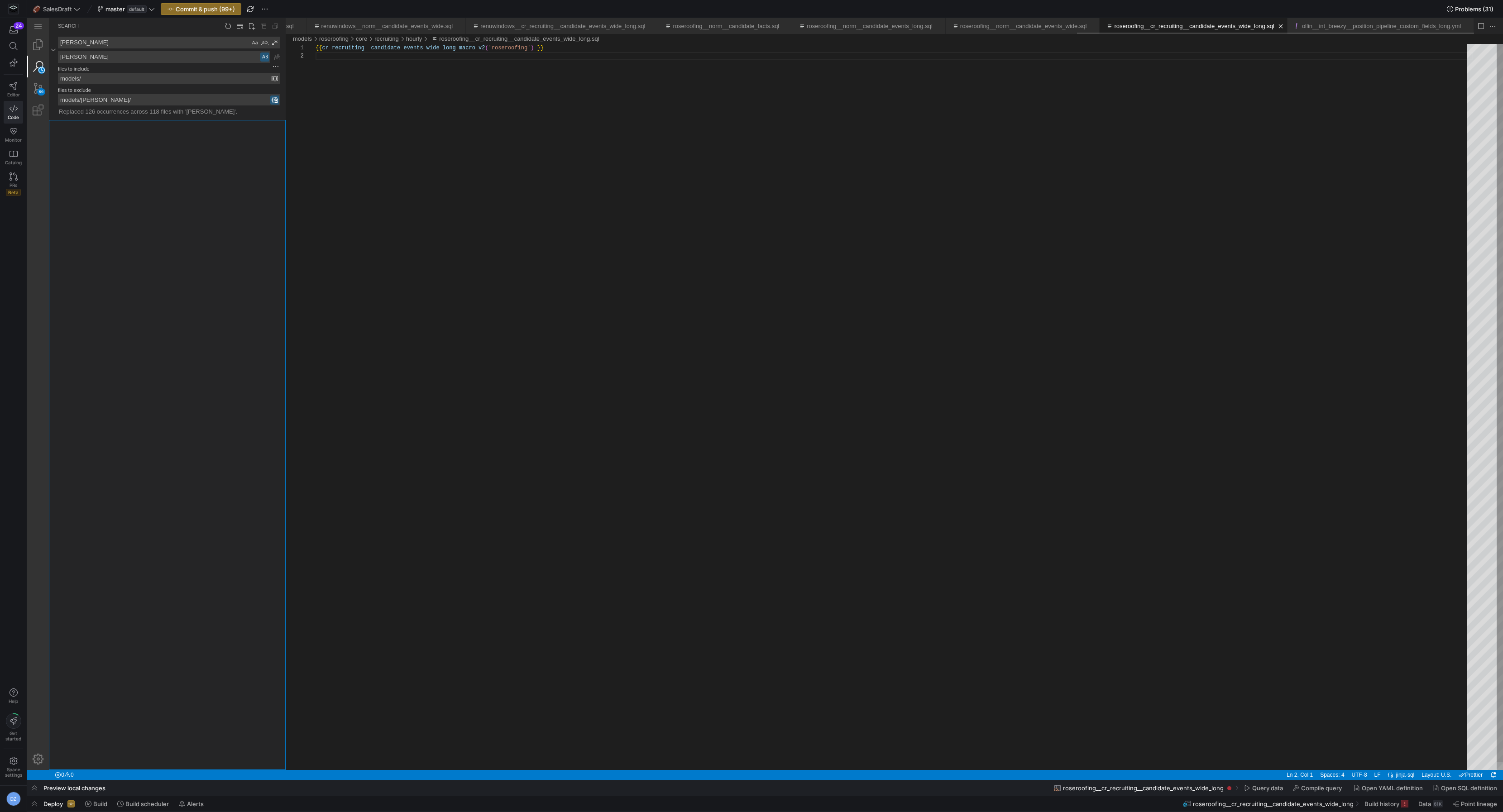
scroll to position [8, 0]
click at [242, 58] on textarea "[PERSON_NAME]" at bounding box center [164, 57] width 211 height 11
